Goal: Task Accomplishment & Management: Manage account settings

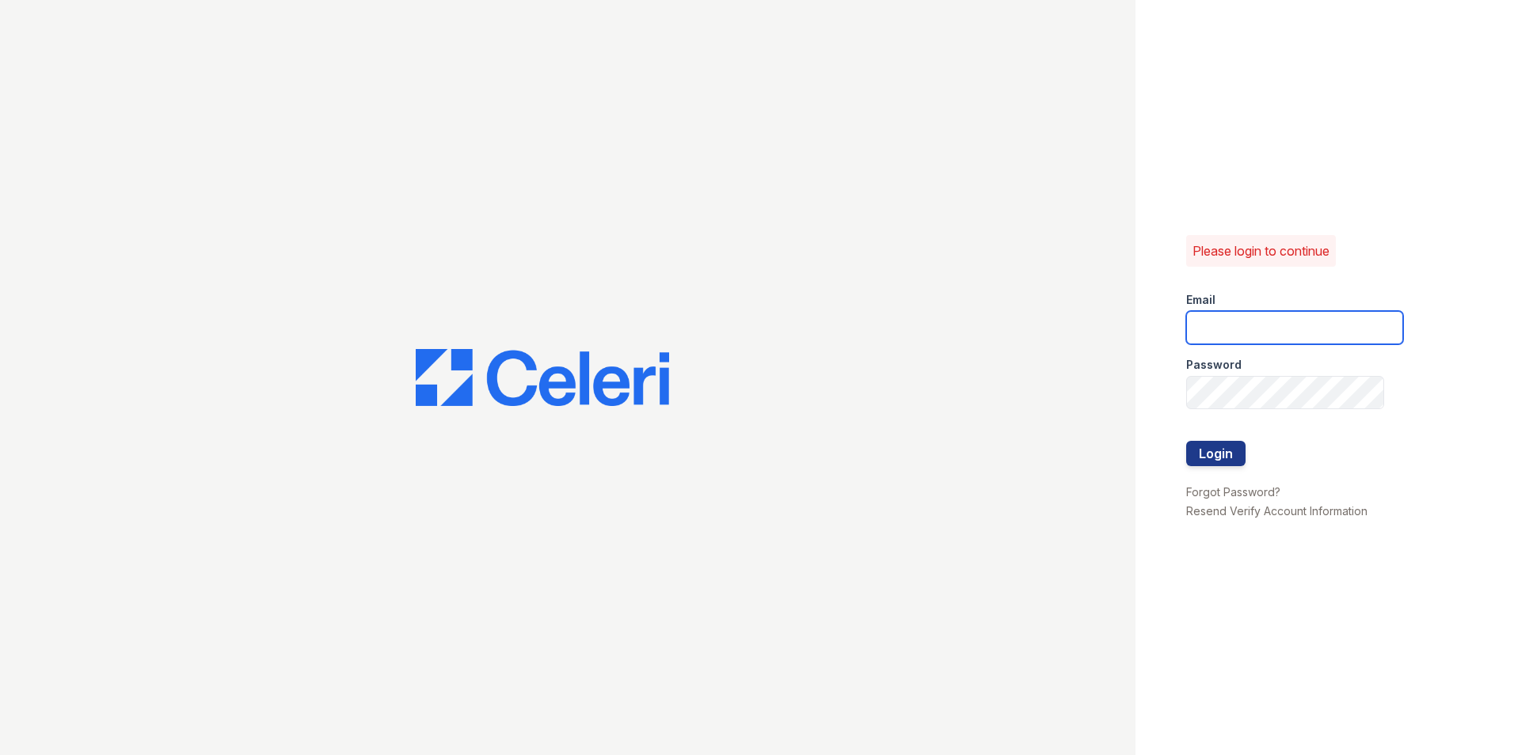
click at [1276, 312] on input "email" at bounding box center [1294, 327] width 217 height 33
type input "james.shifflett@greystar.com"
click at [1235, 466] on div at bounding box center [1294, 474] width 217 height 16
click at [1230, 462] on button "Login" at bounding box center [1215, 453] width 59 height 25
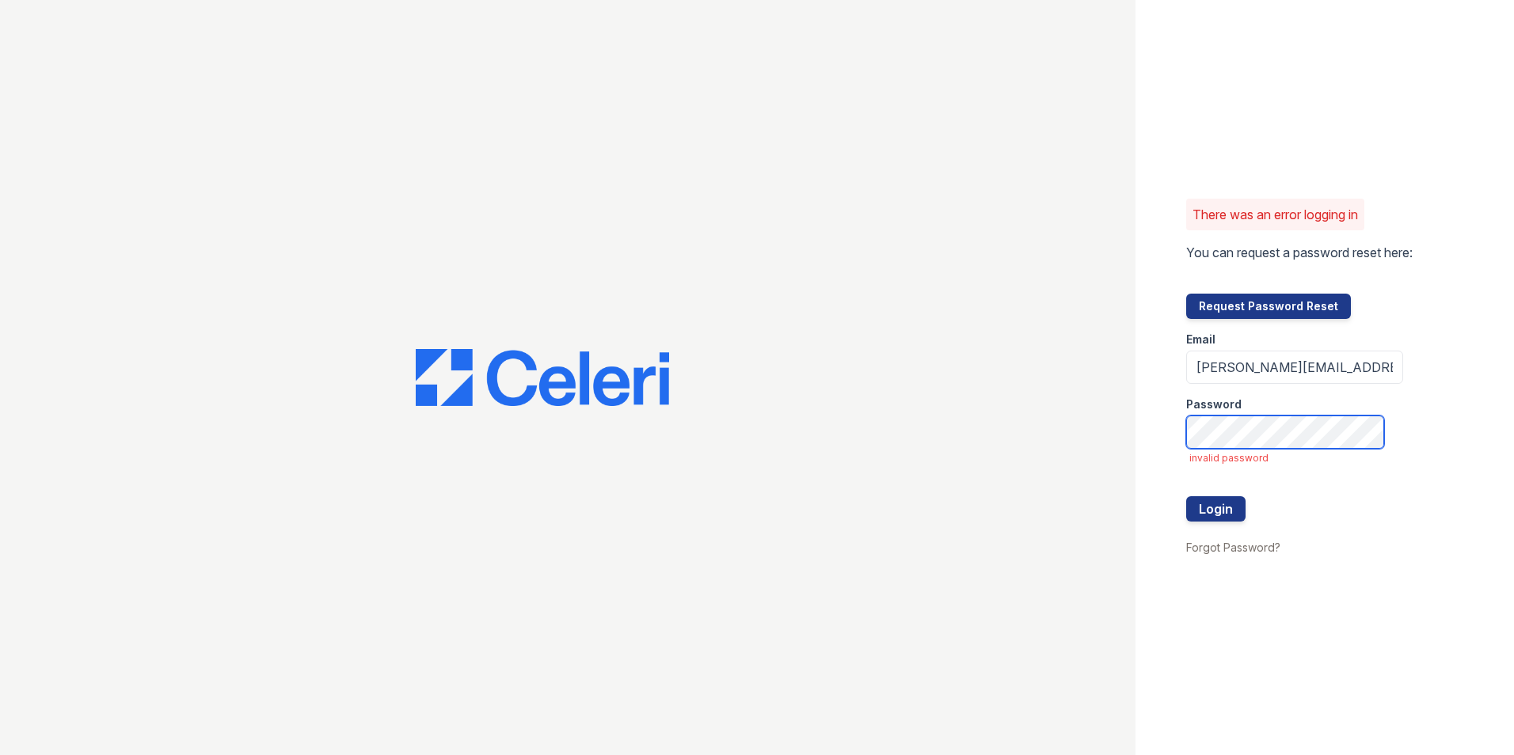
click at [1186, 496] on button "Login" at bounding box center [1215, 508] width 59 height 25
click at [1273, 372] on input "james.shifflett@greystar.com" at bounding box center [1294, 367] width 217 height 33
click at [1273, 372] on input "[PERSON_NAME][EMAIL_ADDRESS][PERSON_NAME][DOMAIN_NAME]" at bounding box center [1294, 367] width 217 height 33
type input "townes@greystar.com"
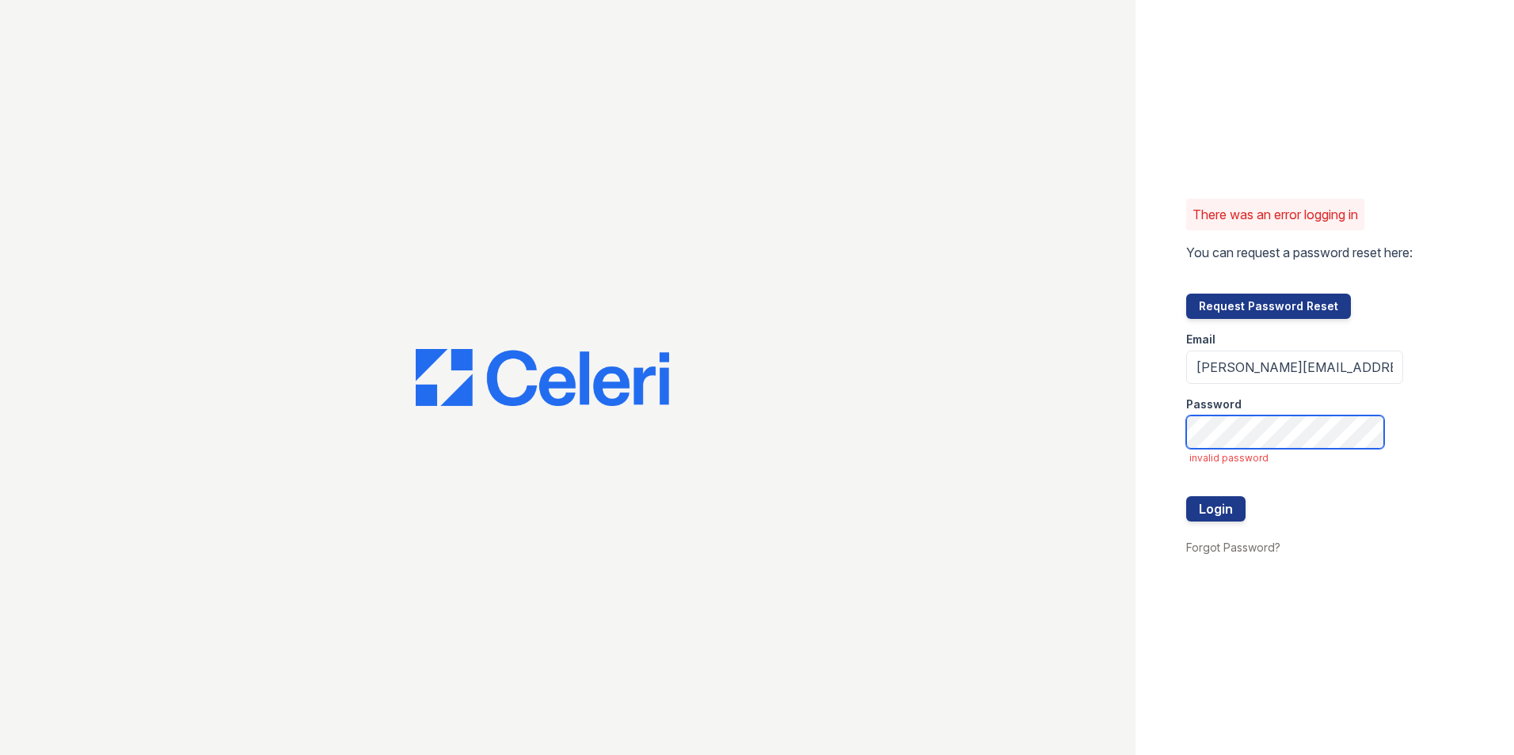
click at [1186, 496] on button "Login" at bounding box center [1215, 508] width 59 height 25
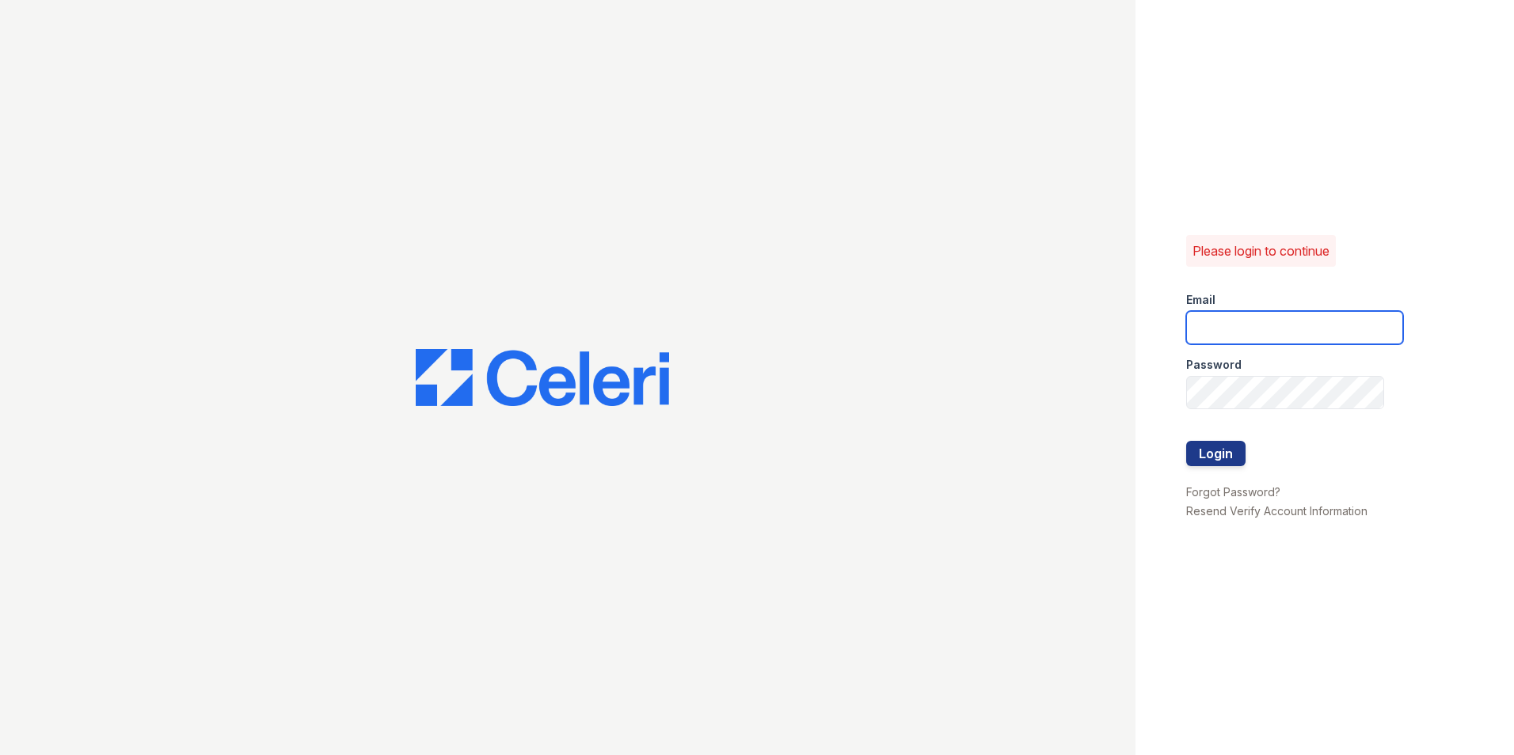
click at [1262, 334] on input "email" at bounding box center [1294, 327] width 217 height 33
type input "[PERSON_NAME][EMAIL_ADDRESS][PERSON_NAME][DOMAIN_NAME]"
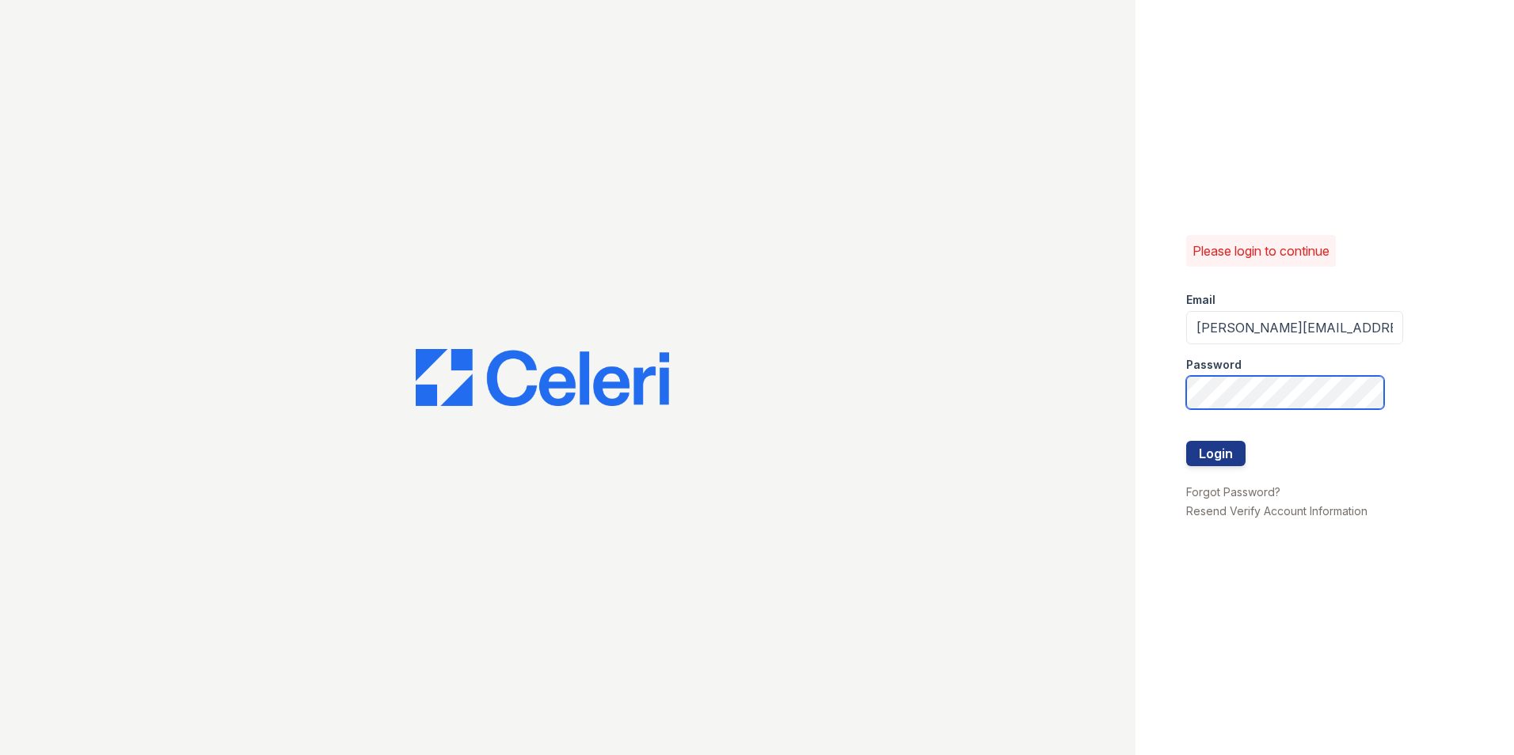
click at [1186, 441] on button "Login" at bounding box center [1215, 453] width 59 height 25
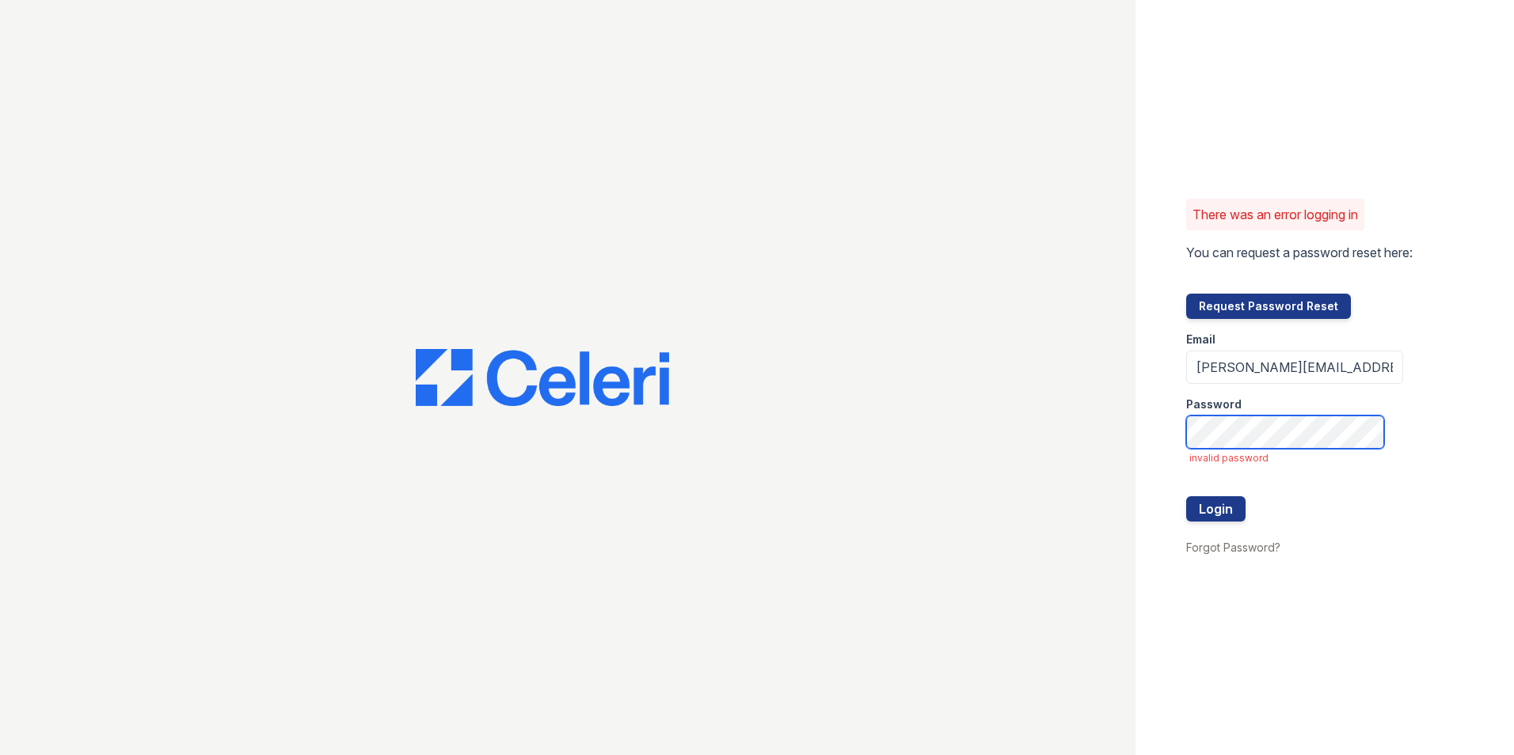
click at [1186, 496] on button "Login" at bounding box center [1215, 508] width 59 height 25
click at [1225, 407] on label "Password" at bounding box center [1213, 405] width 55 height 16
click at [1186, 496] on button "Login" at bounding box center [1215, 508] width 59 height 25
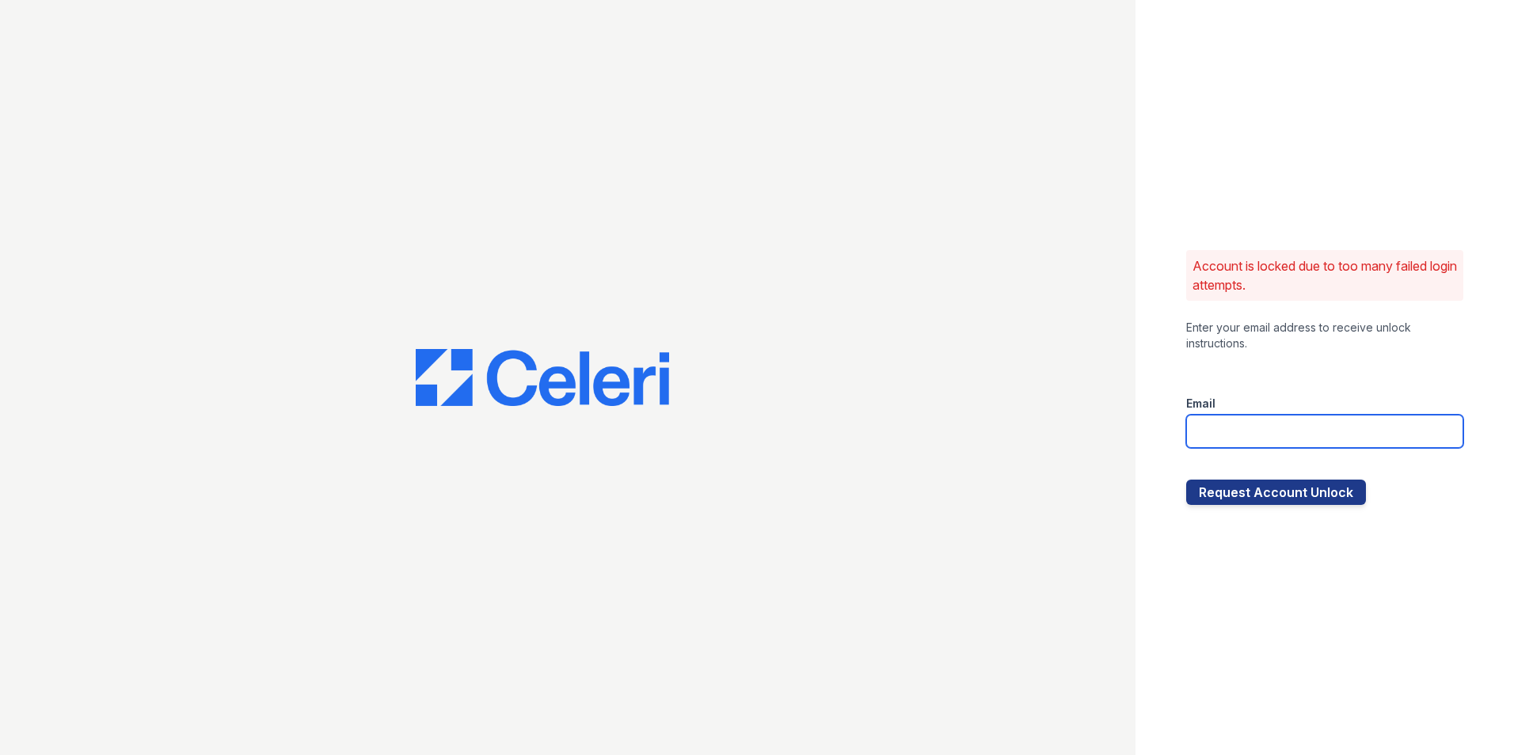
drag, startPoint x: 0, startPoint y: 0, endPoint x: 1262, endPoint y: 431, distance: 1333.5
click at [1262, 431] on input "email" at bounding box center [1324, 431] width 277 height 33
type input "[PERSON_NAME][EMAIL_ADDRESS][PERSON_NAME][DOMAIN_NAME]"
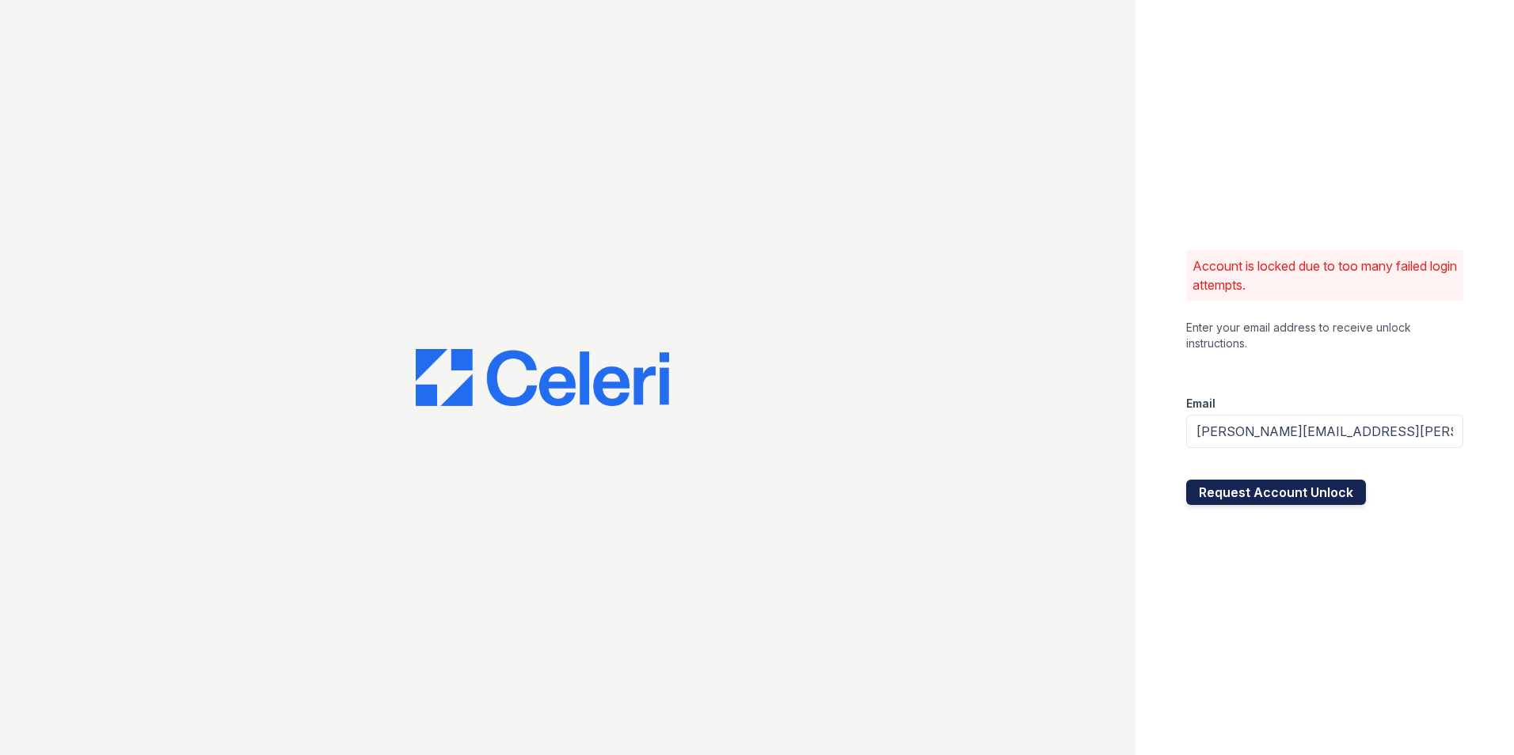
click at [1267, 490] on button "Request Account Unlock" at bounding box center [1276, 492] width 180 height 25
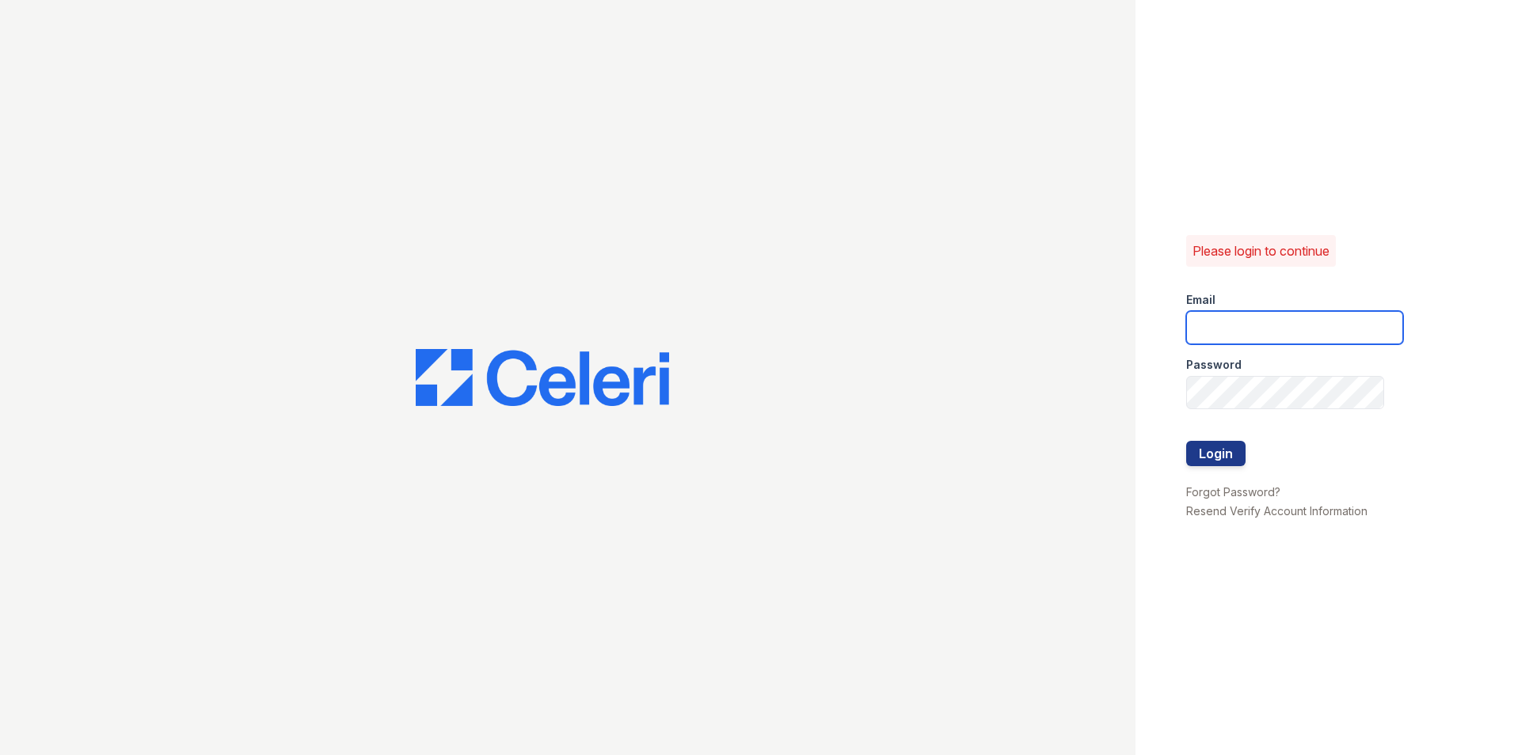
click at [1251, 328] on input "email" at bounding box center [1294, 327] width 217 height 33
click at [1251, 496] on link "Forgot Password?" at bounding box center [1233, 491] width 94 height 13
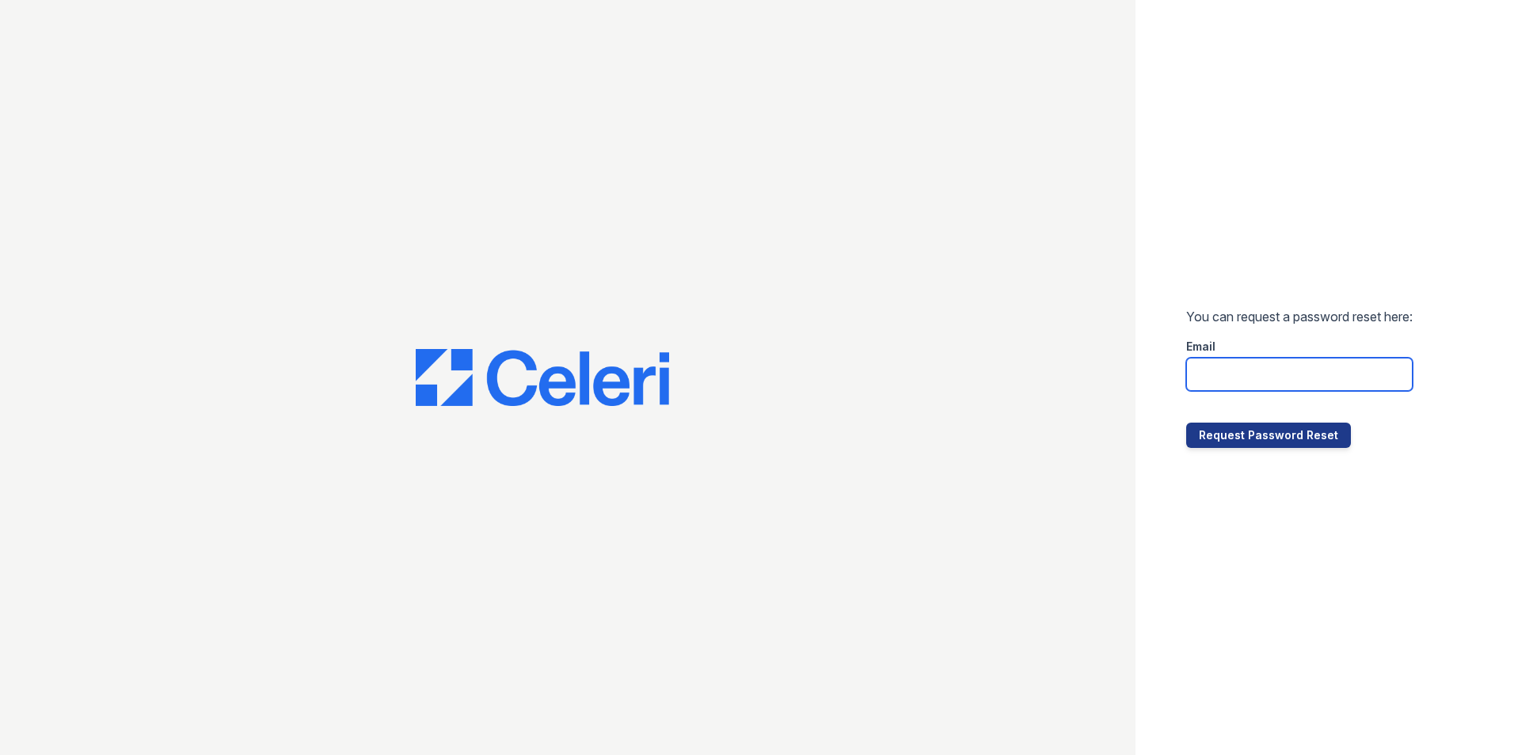
click at [1283, 360] on input "email" at bounding box center [1299, 374] width 226 height 33
type input "[PERSON_NAME][EMAIL_ADDRESS][PERSON_NAME][DOMAIN_NAME]"
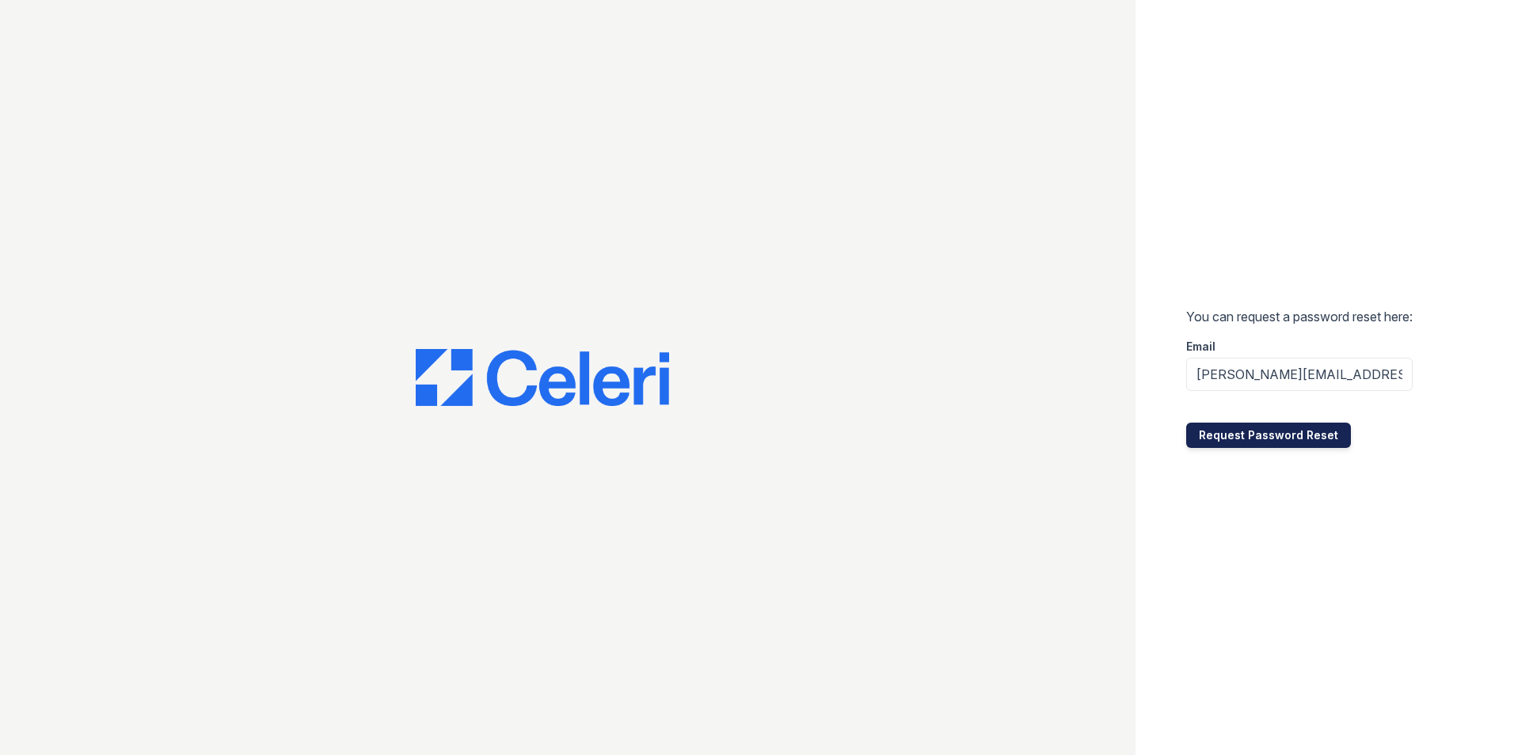
click at [1248, 424] on button "Request Password Reset" at bounding box center [1268, 435] width 165 height 25
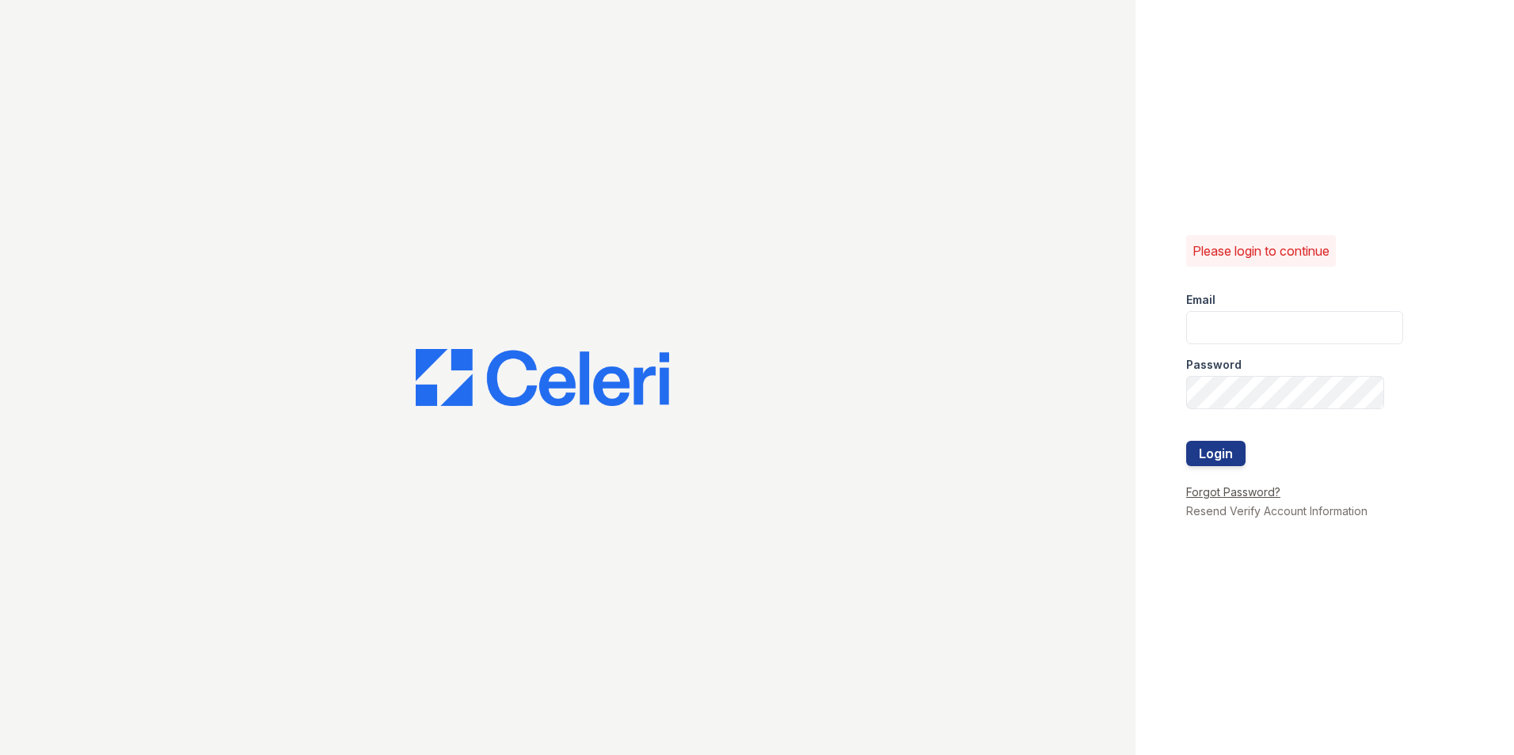
click at [1204, 496] on link "Forgot Password?" at bounding box center [1233, 491] width 94 height 13
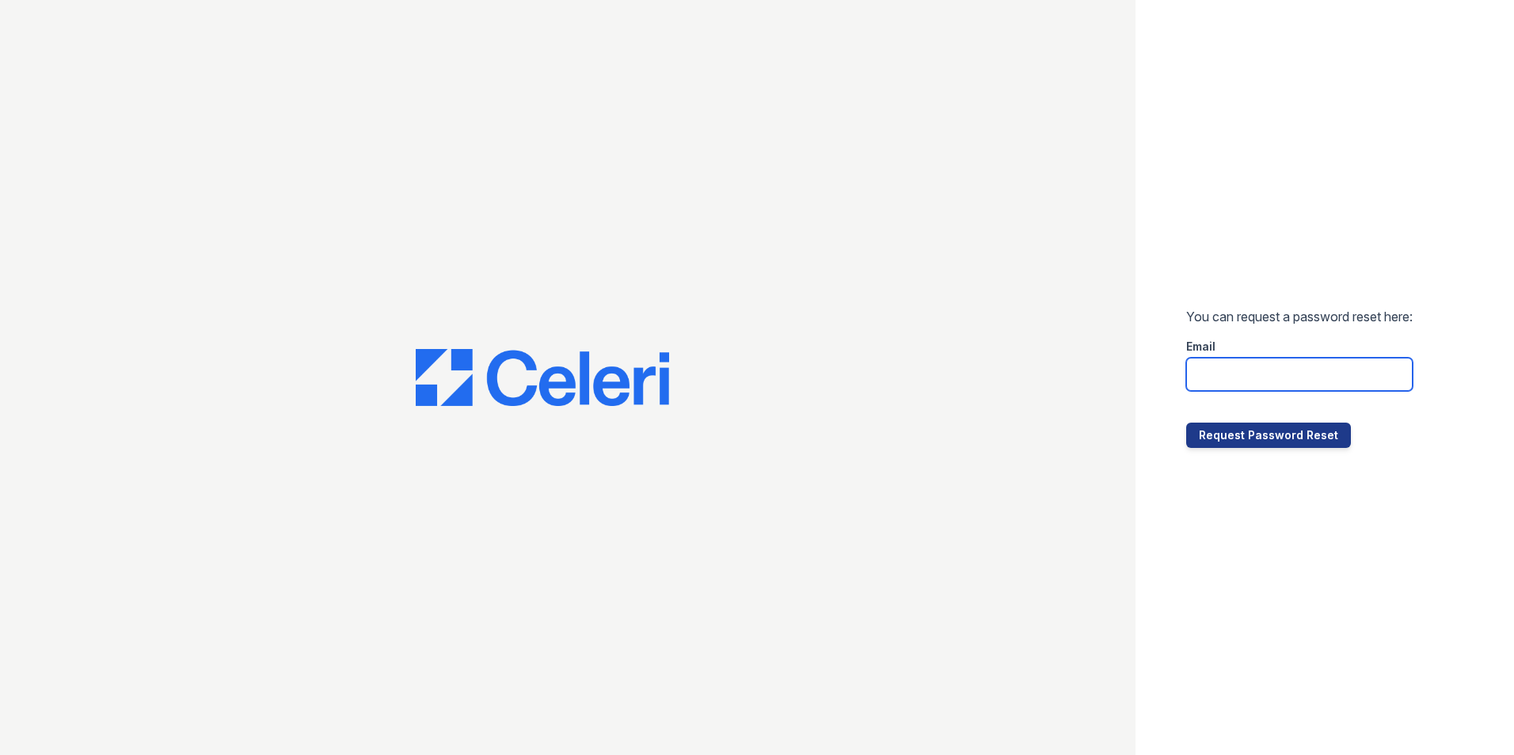
click at [1219, 382] on input "email" at bounding box center [1299, 374] width 226 height 33
type input "[PERSON_NAME][EMAIL_ADDRESS][PERSON_NAME][DOMAIN_NAME]"
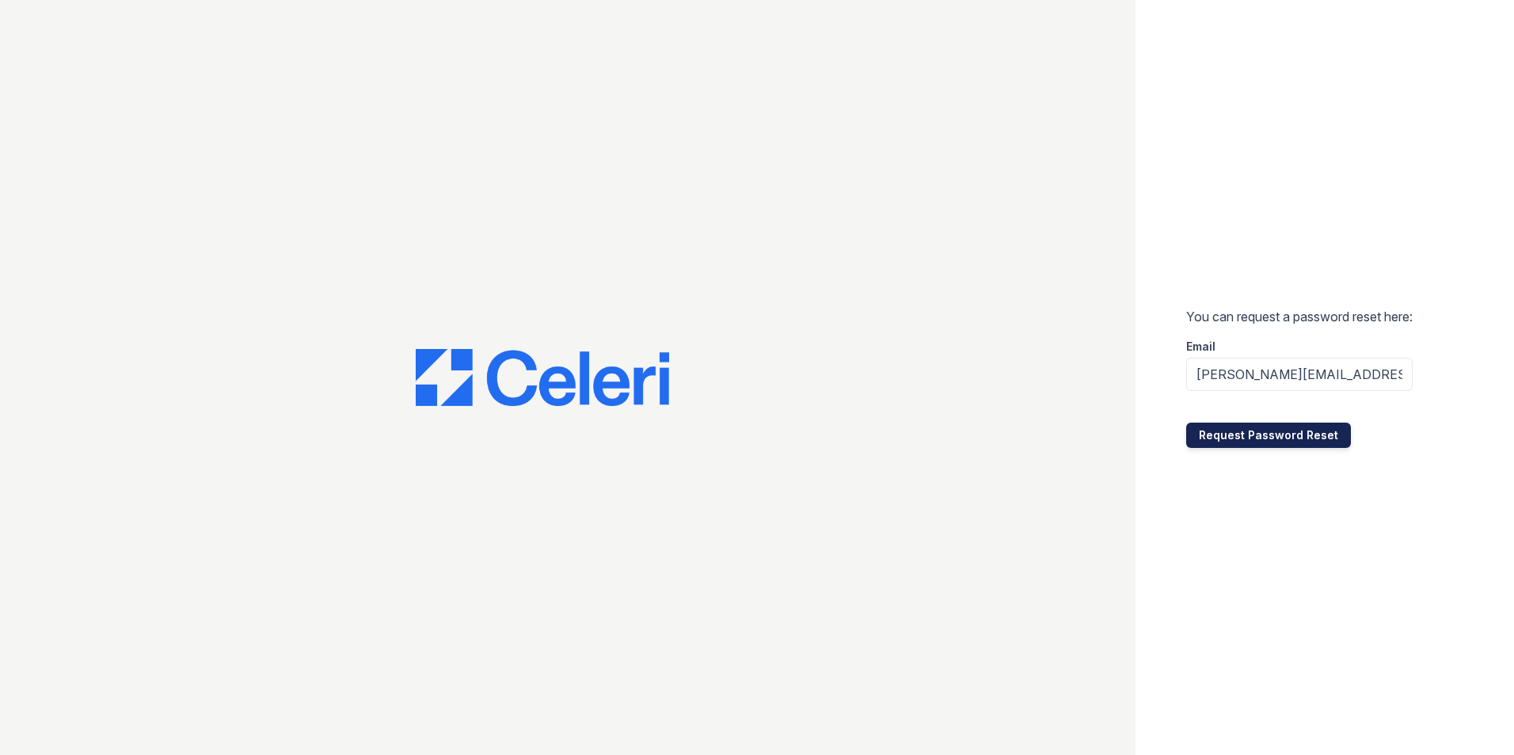
click at [1221, 439] on button "Request Password Reset" at bounding box center [1268, 435] width 165 height 25
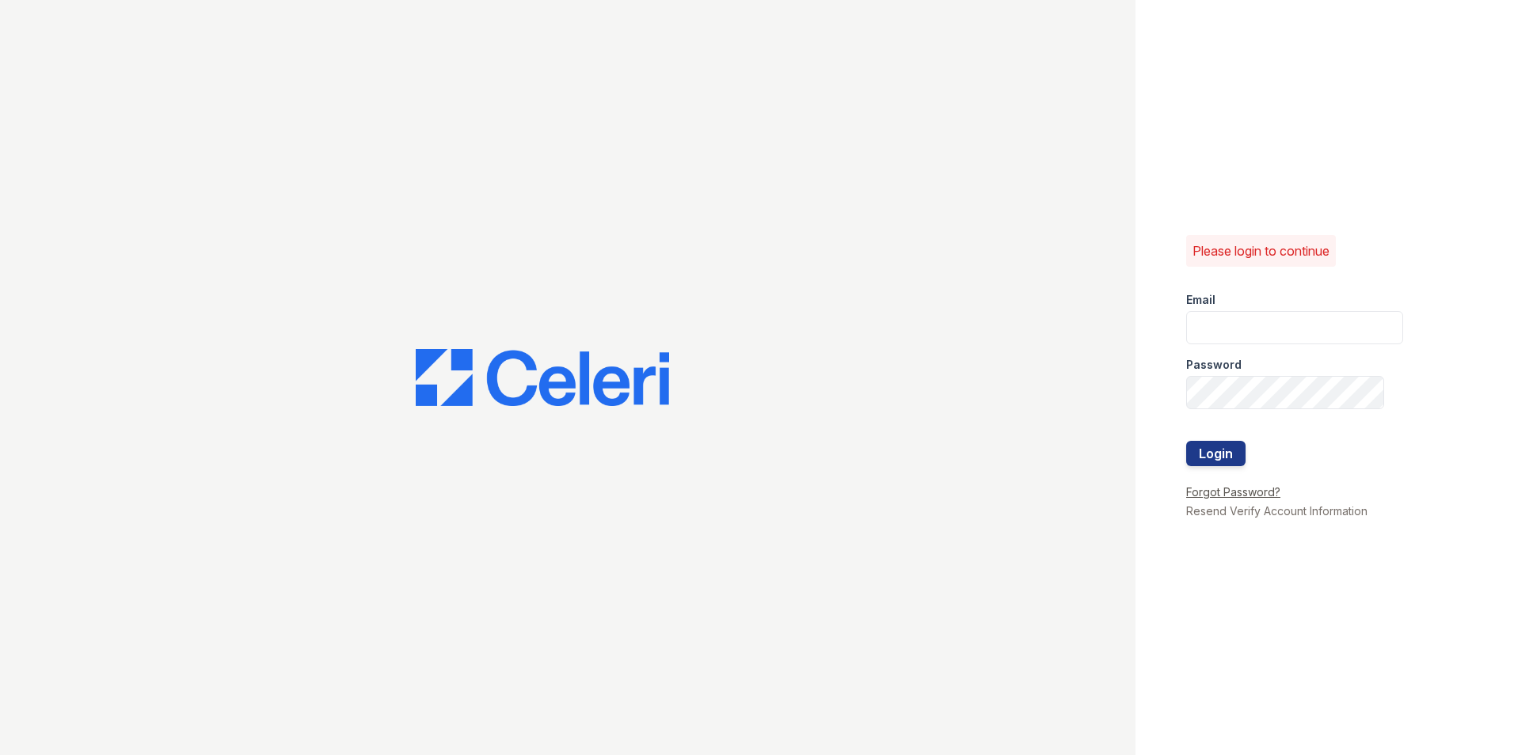
click at [1242, 487] on link "Forgot Password?" at bounding box center [1233, 491] width 94 height 13
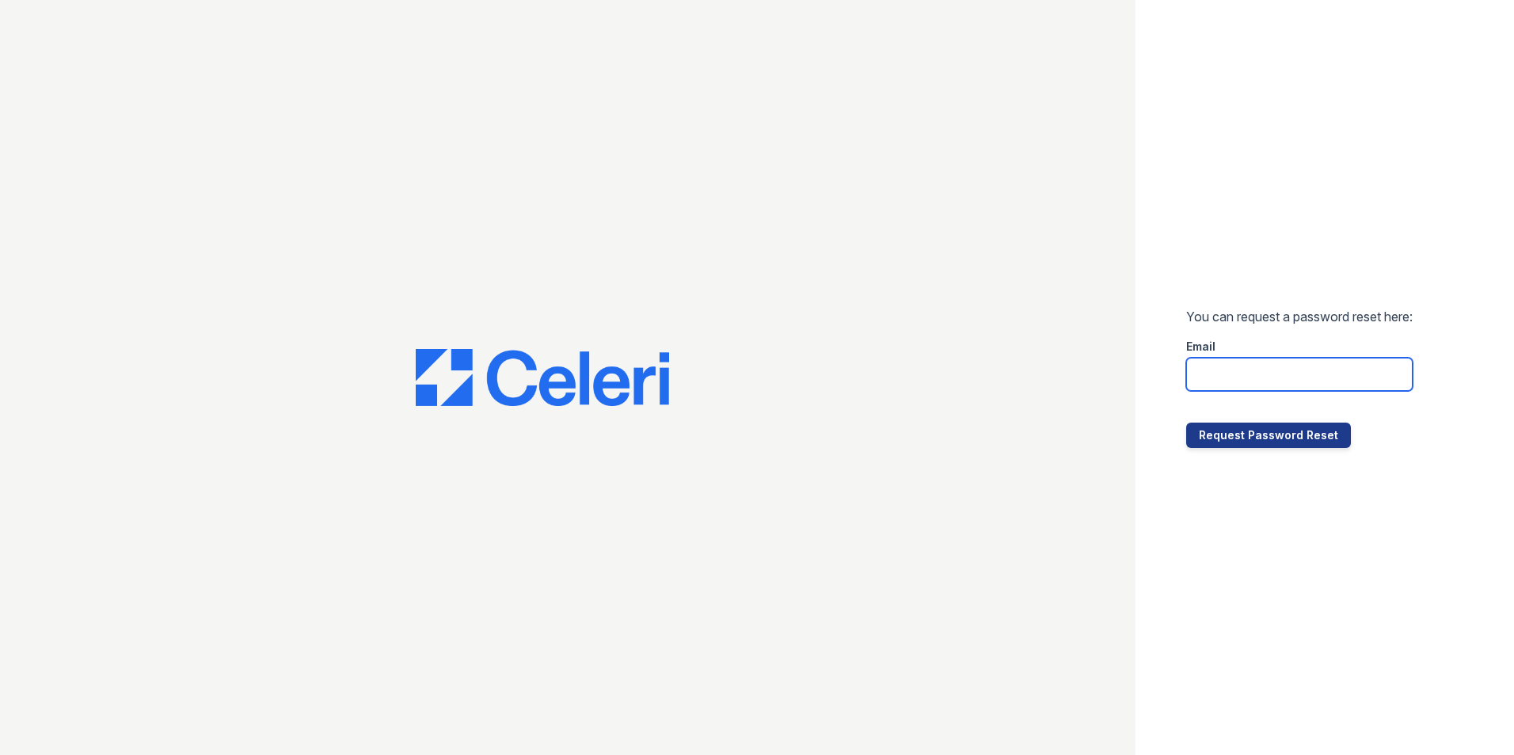
click at [1245, 378] on input "email" at bounding box center [1299, 374] width 226 height 33
type input "[PERSON_NAME][EMAIL_ADDRESS][PERSON_NAME][DOMAIN_NAME]"
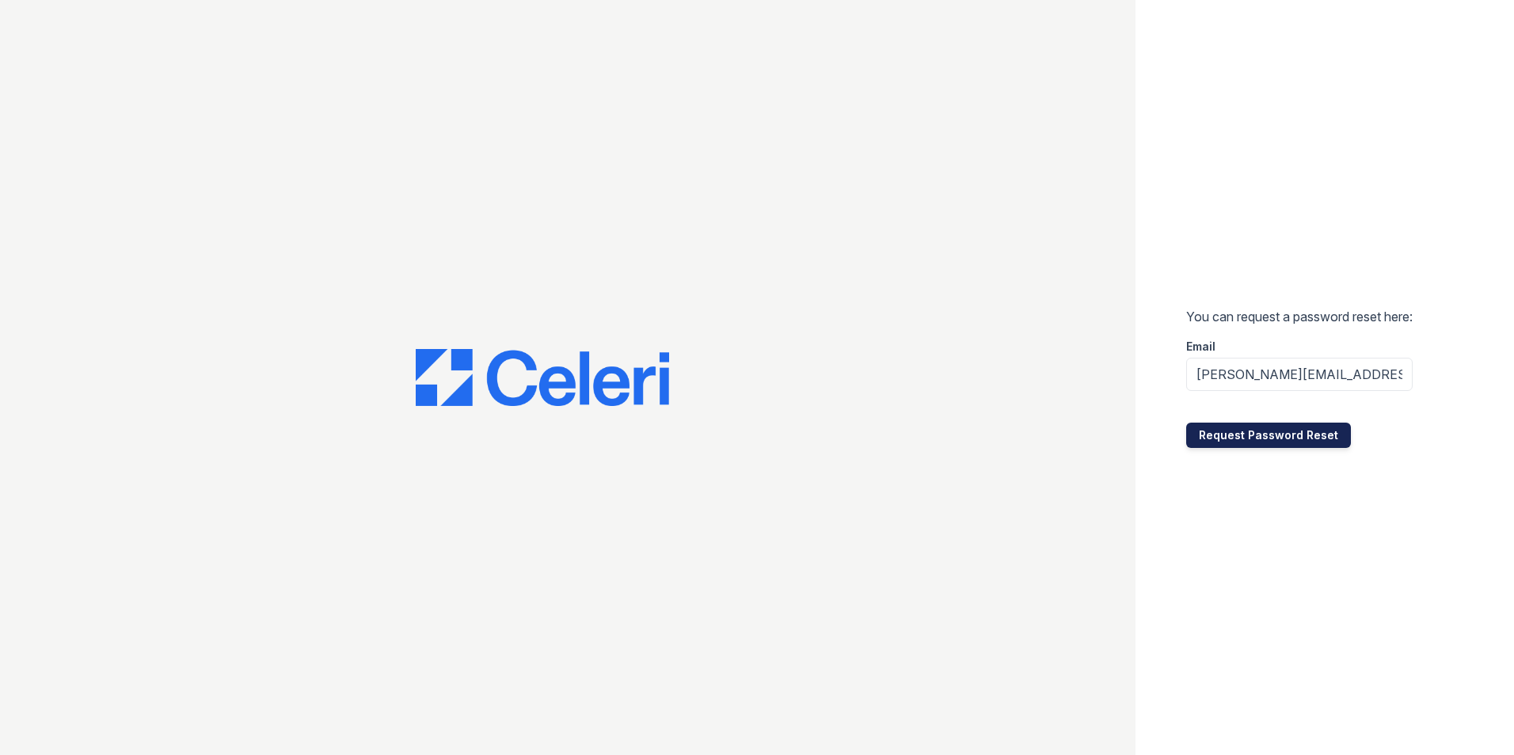
click at [1244, 434] on button "Request Password Reset" at bounding box center [1268, 435] width 165 height 25
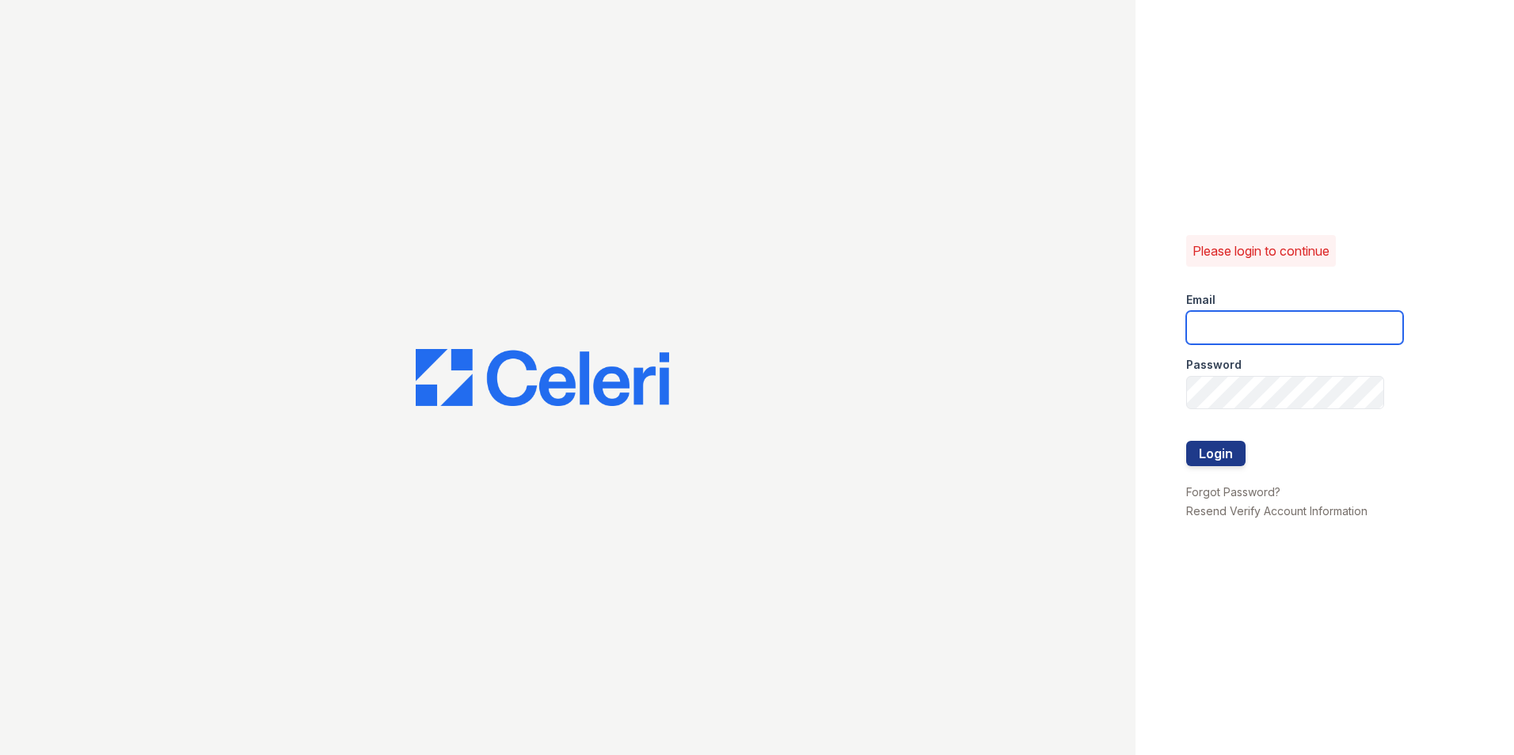
click at [1227, 335] on input "email" at bounding box center [1294, 327] width 217 height 33
type input "[PERSON_NAME][EMAIL_ADDRESS][PERSON_NAME][DOMAIN_NAME]"
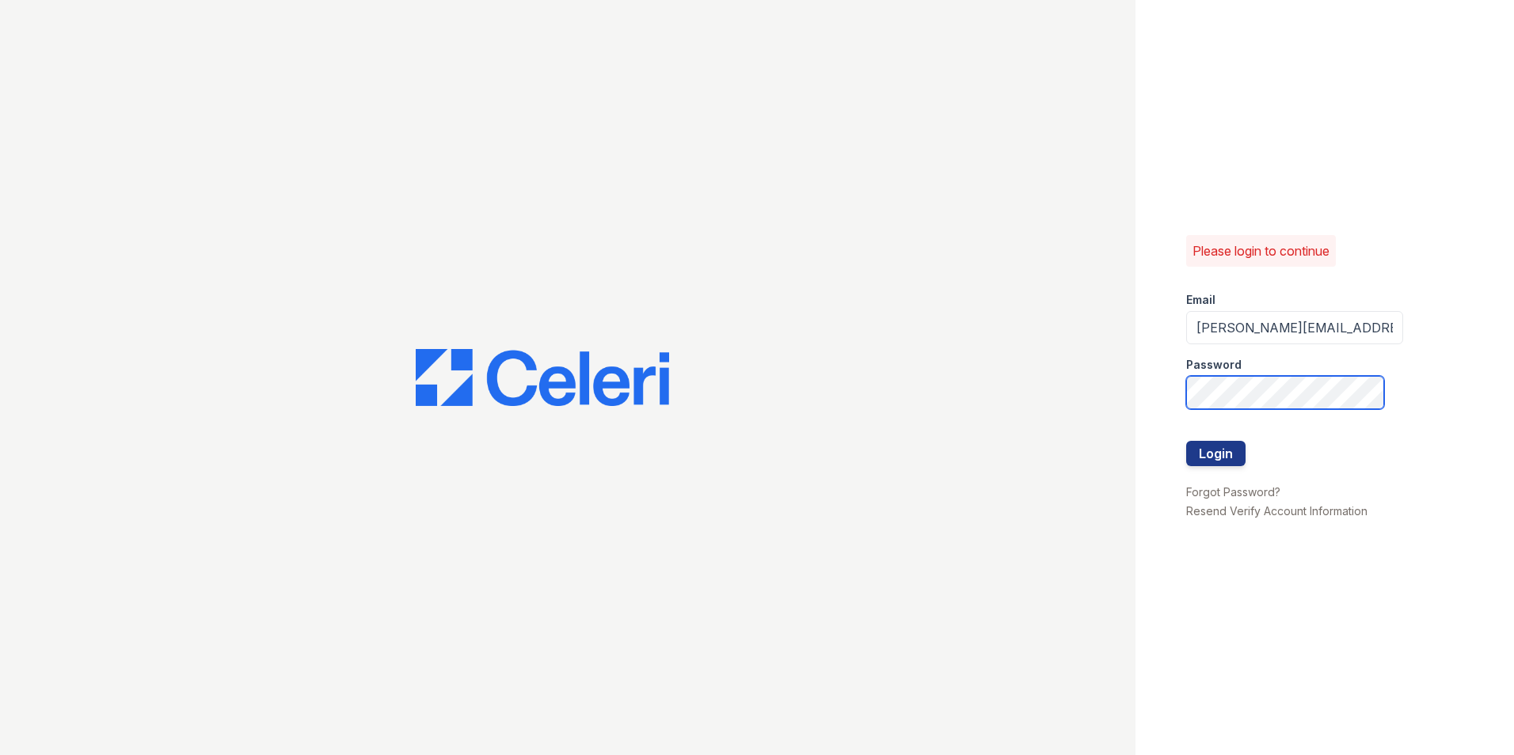
click at [1186, 441] on button "Login" at bounding box center [1215, 453] width 59 height 25
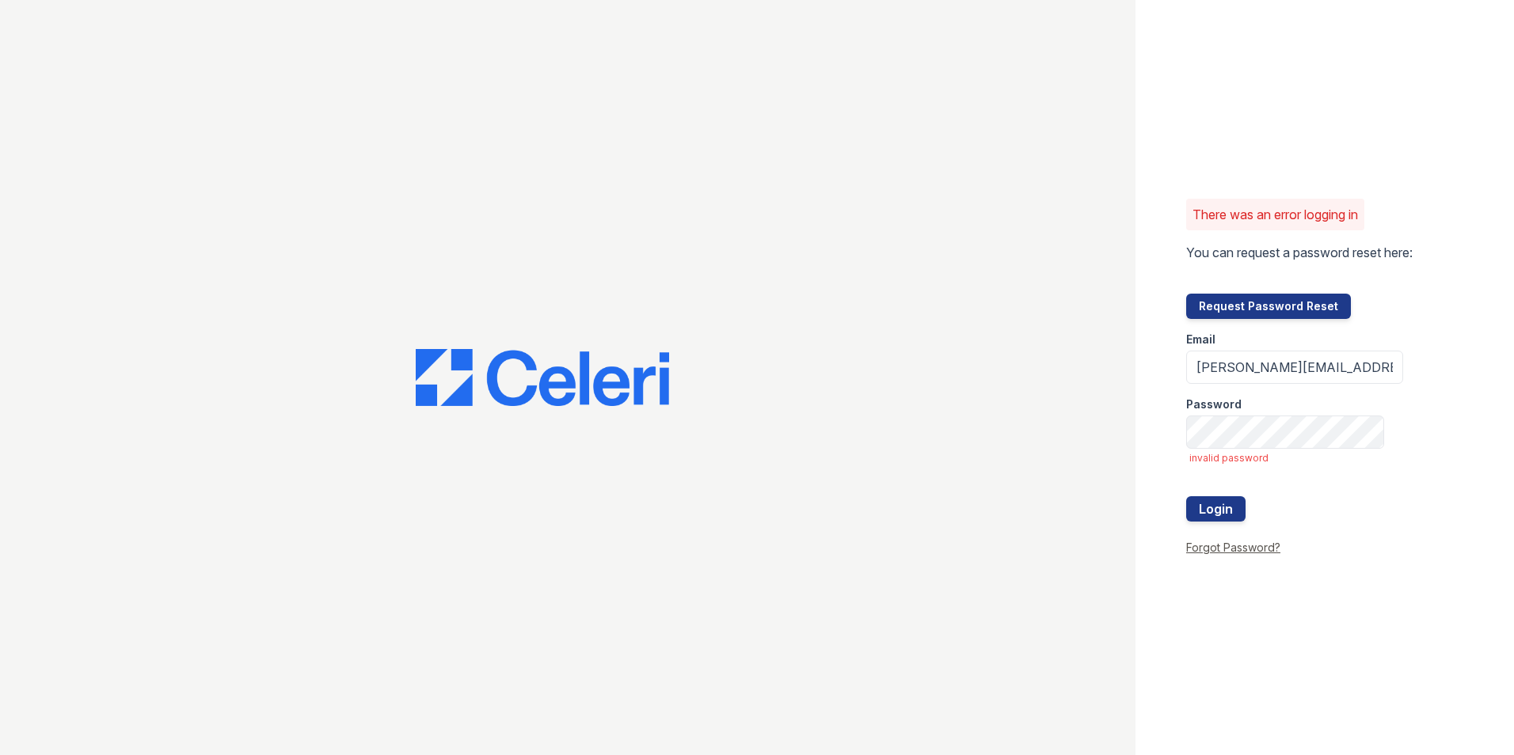
click at [1222, 546] on link "Forgot Password?" at bounding box center [1233, 547] width 94 height 13
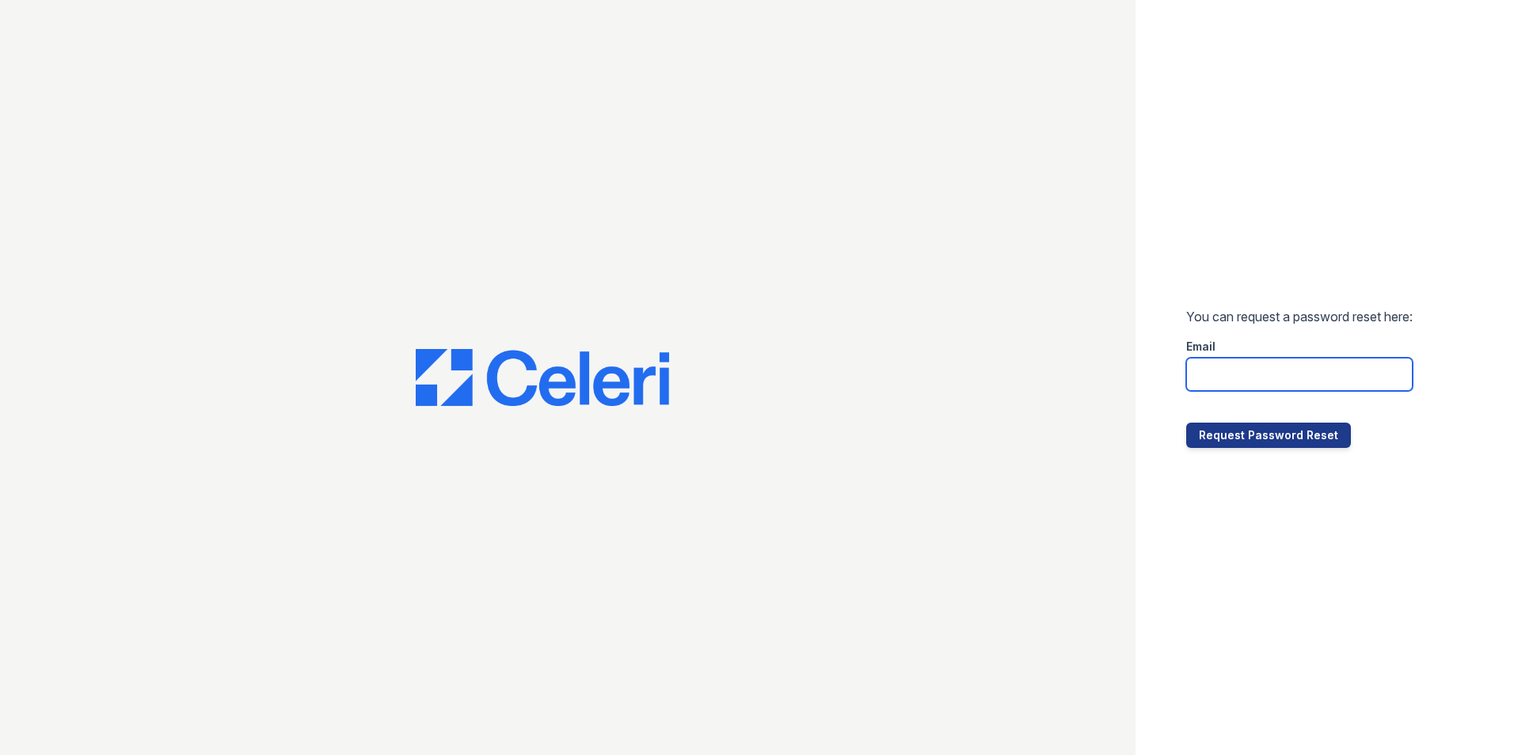
click at [1233, 377] on input "email" at bounding box center [1299, 374] width 226 height 33
type input "james.shifflett@greystar.com"
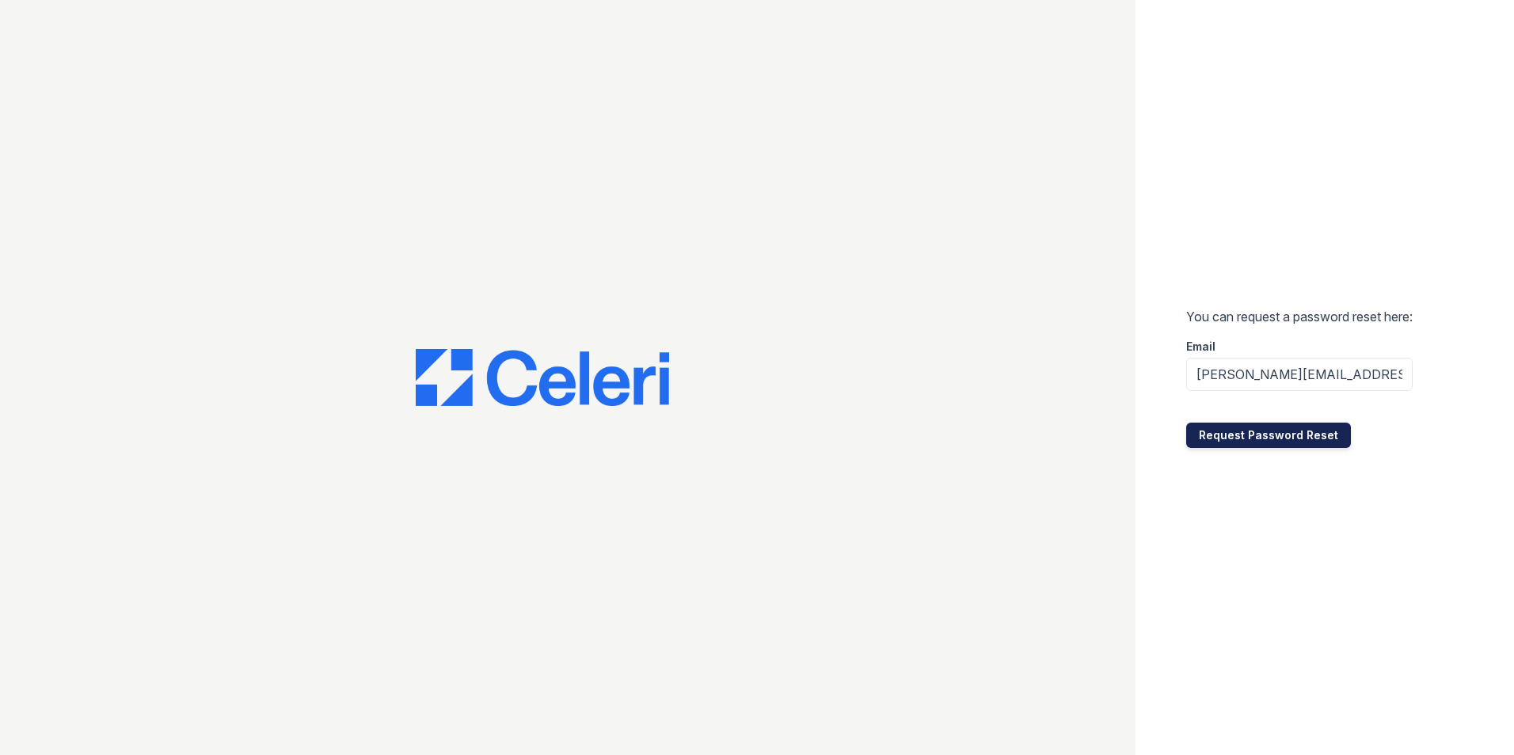
click at [1244, 436] on button "Request Password Reset" at bounding box center [1268, 435] width 165 height 25
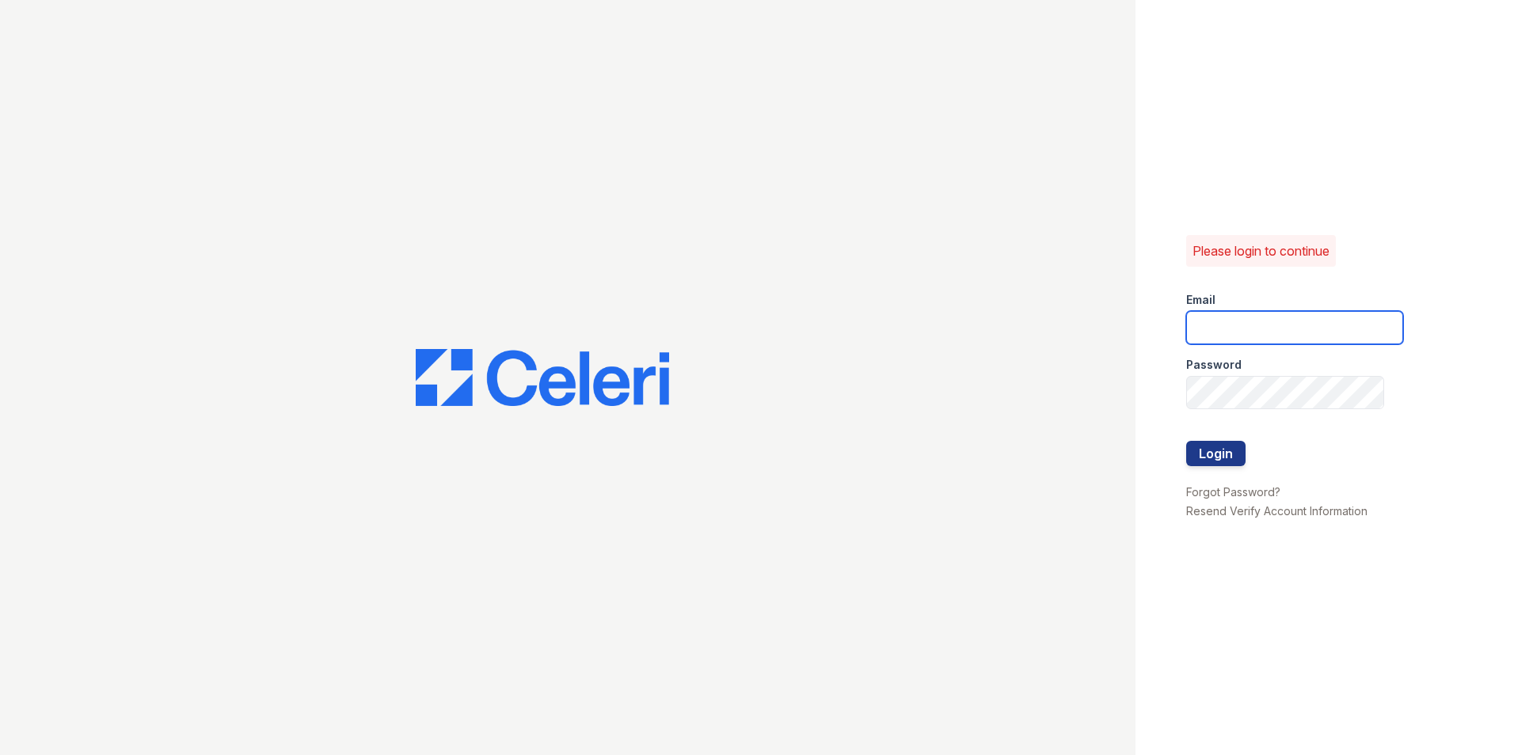
click at [1226, 325] on input "email" at bounding box center [1294, 327] width 217 height 33
type input "[PERSON_NAME][EMAIL_ADDRESS][PERSON_NAME][DOMAIN_NAME]"
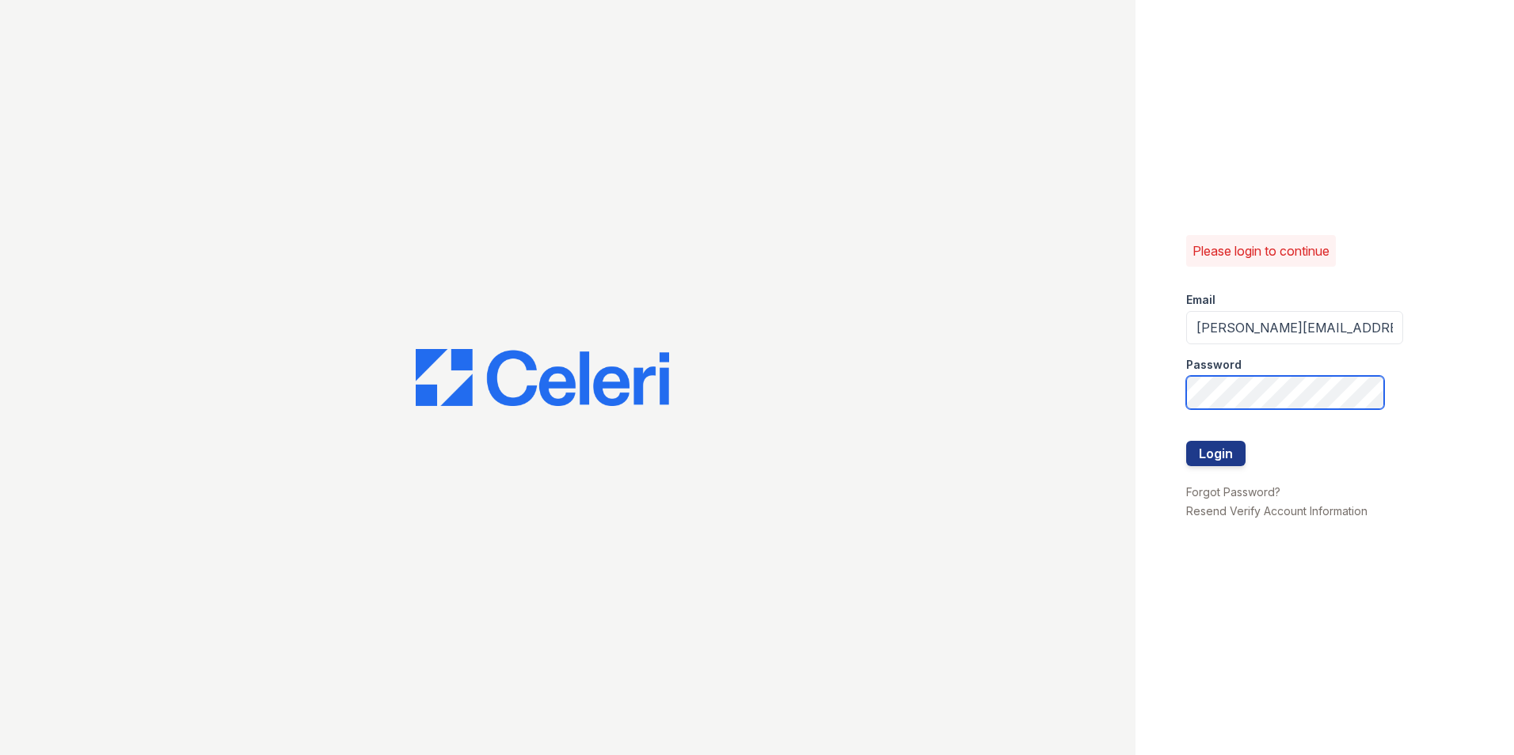
click at [1186, 441] on button "Login" at bounding box center [1215, 453] width 59 height 25
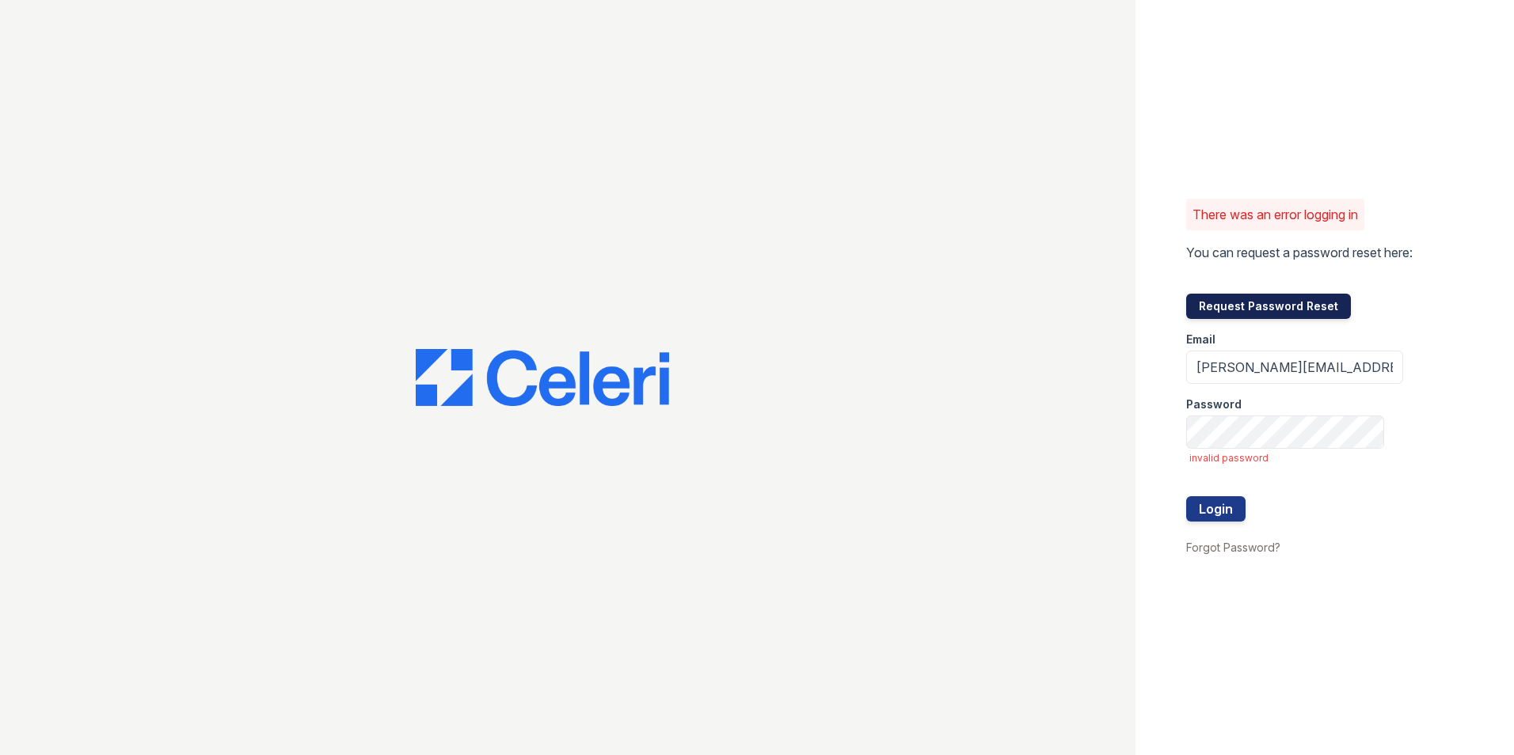
click at [1228, 308] on button "Request Password Reset" at bounding box center [1268, 306] width 165 height 25
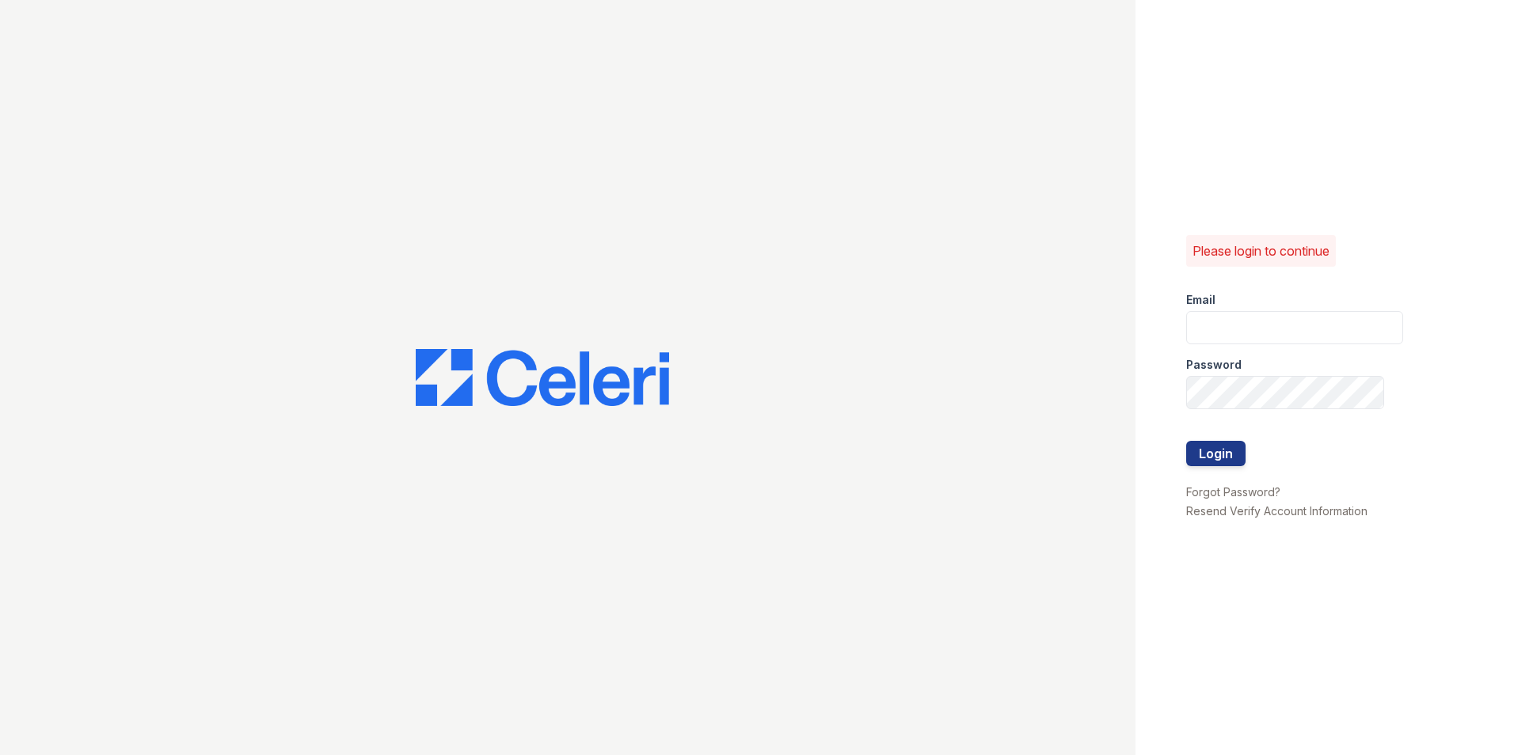
click at [1242, 254] on p "Please login to continue" at bounding box center [1260, 250] width 137 height 19
click at [1241, 489] on link "Forgot Password?" at bounding box center [1233, 491] width 94 height 13
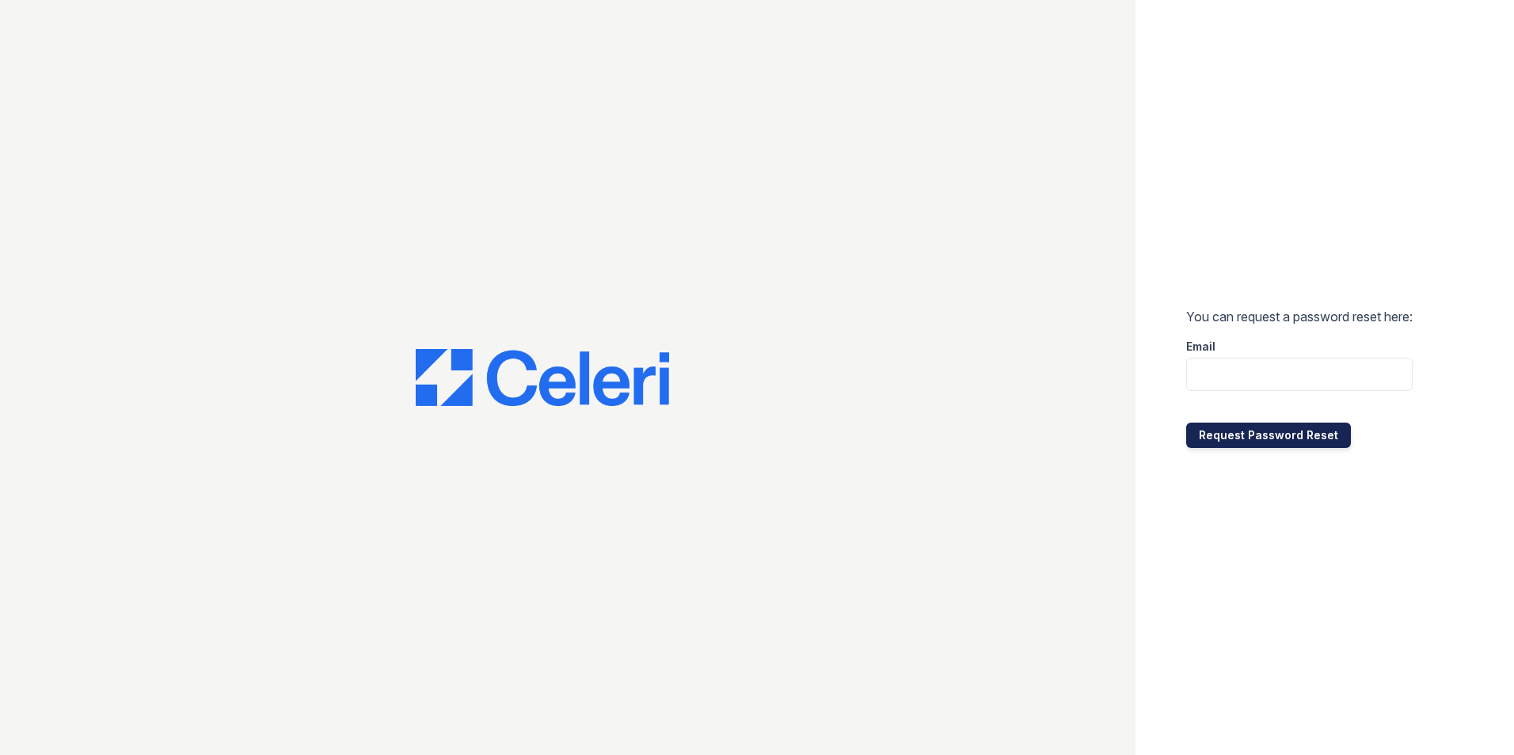
click at [1235, 445] on button "Request Password Reset" at bounding box center [1268, 435] width 165 height 25
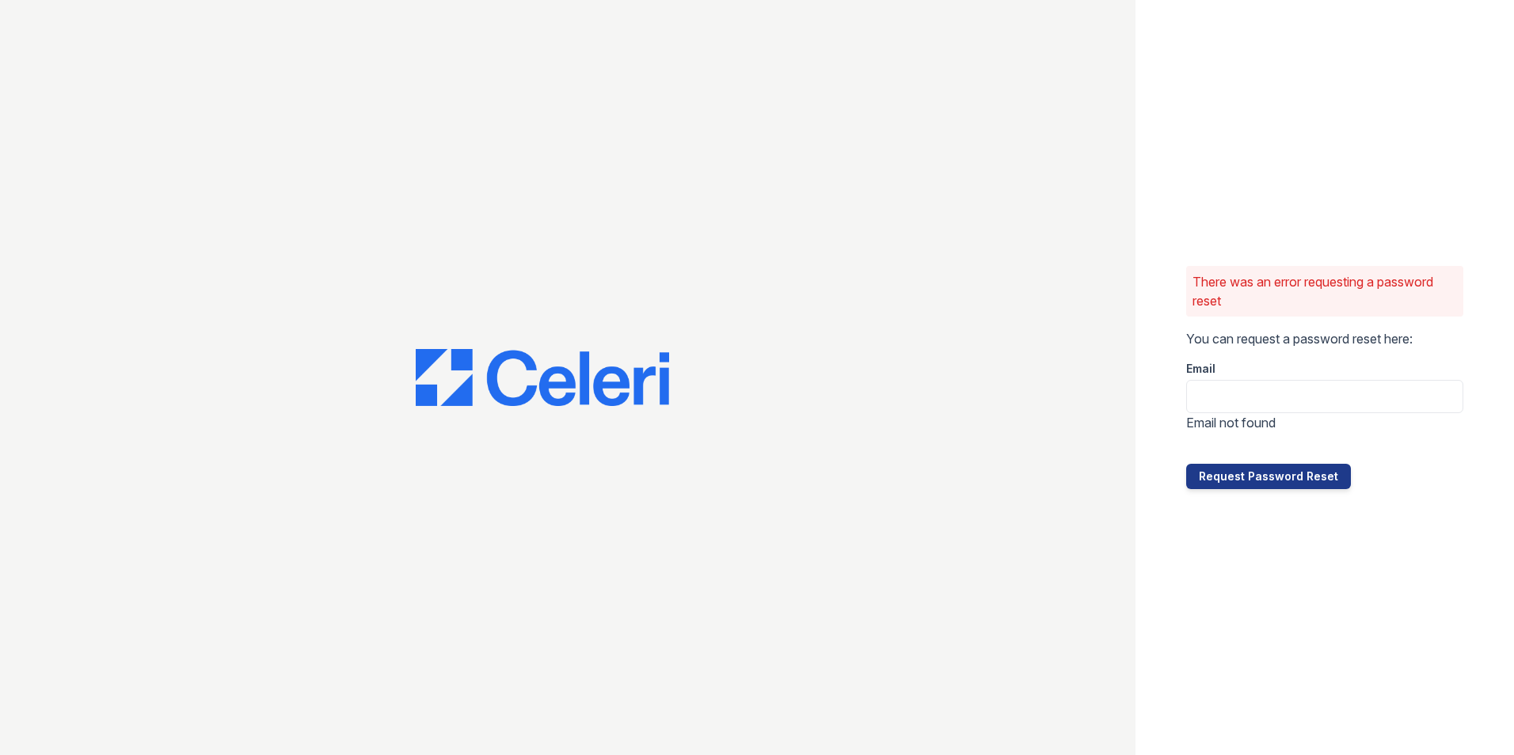
click at [1232, 373] on div "Email" at bounding box center [1324, 364] width 277 height 32
click at [1231, 397] on input "email" at bounding box center [1324, 396] width 277 height 33
type input "[PERSON_NAME][EMAIL_ADDRESS][PERSON_NAME][DOMAIN_NAME]"
click at [1247, 476] on button "Request Password Reset" at bounding box center [1268, 476] width 165 height 25
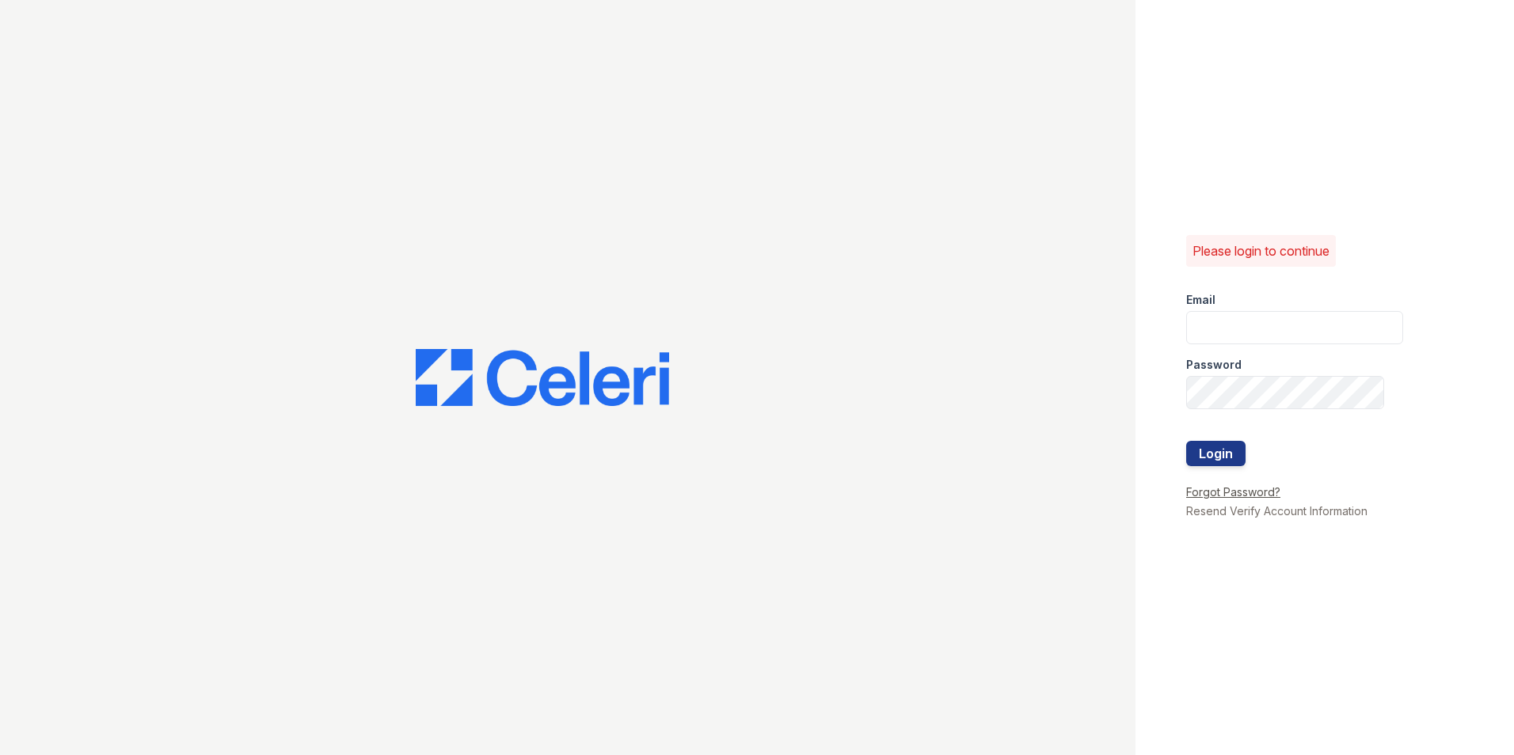
click at [1241, 495] on link "Forgot Password?" at bounding box center [1233, 491] width 94 height 13
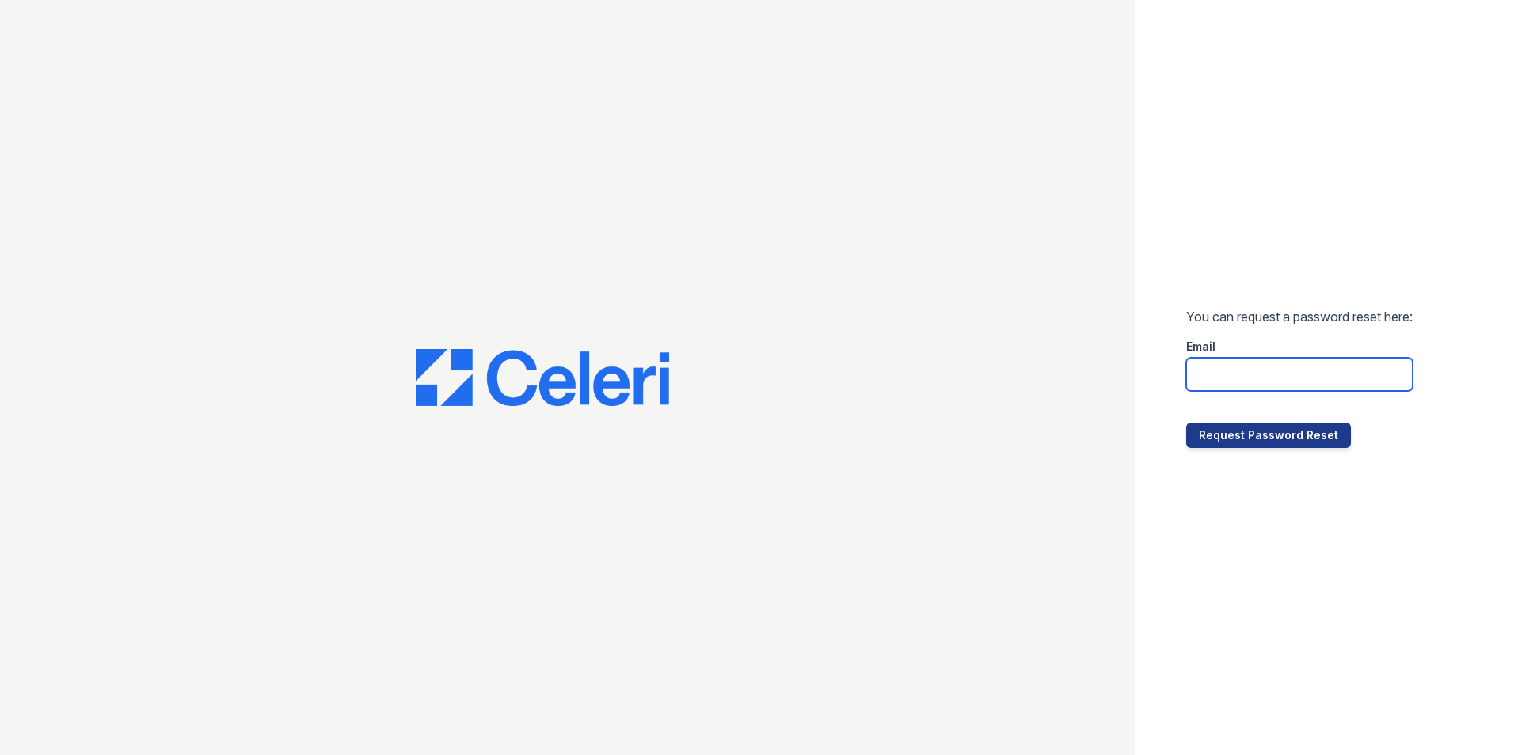
click at [1252, 380] on input "email" at bounding box center [1299, 374] width 226 height 33
type input "[PERSON_NAME][EMAIL_ADDRESS][DOMAIN_NAME]"
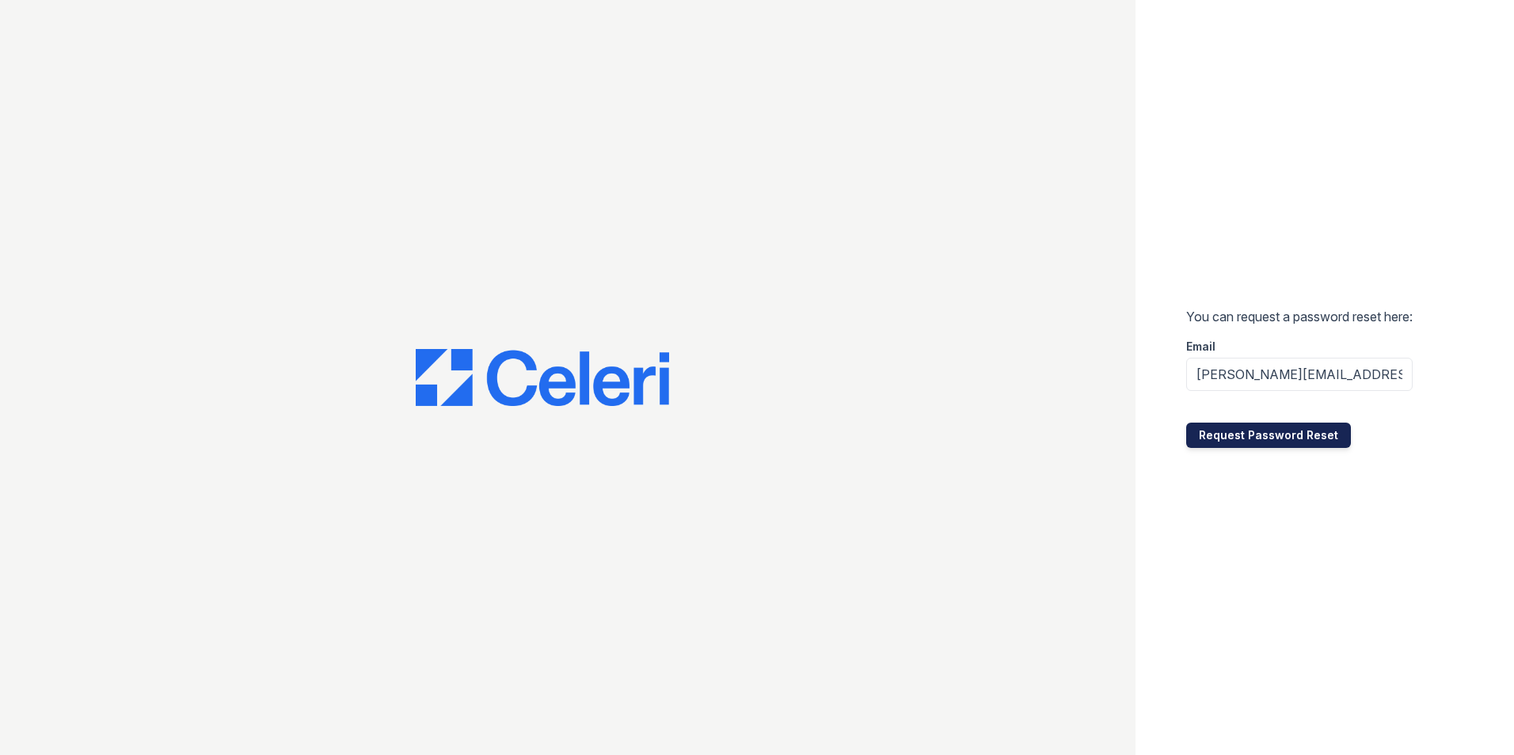
click at [1245, 426] on button "Request Password Reset" at bounding box center [1268, 435] width 165 height 25
